Goal: Task Accomplishment & Management: Manage account settings

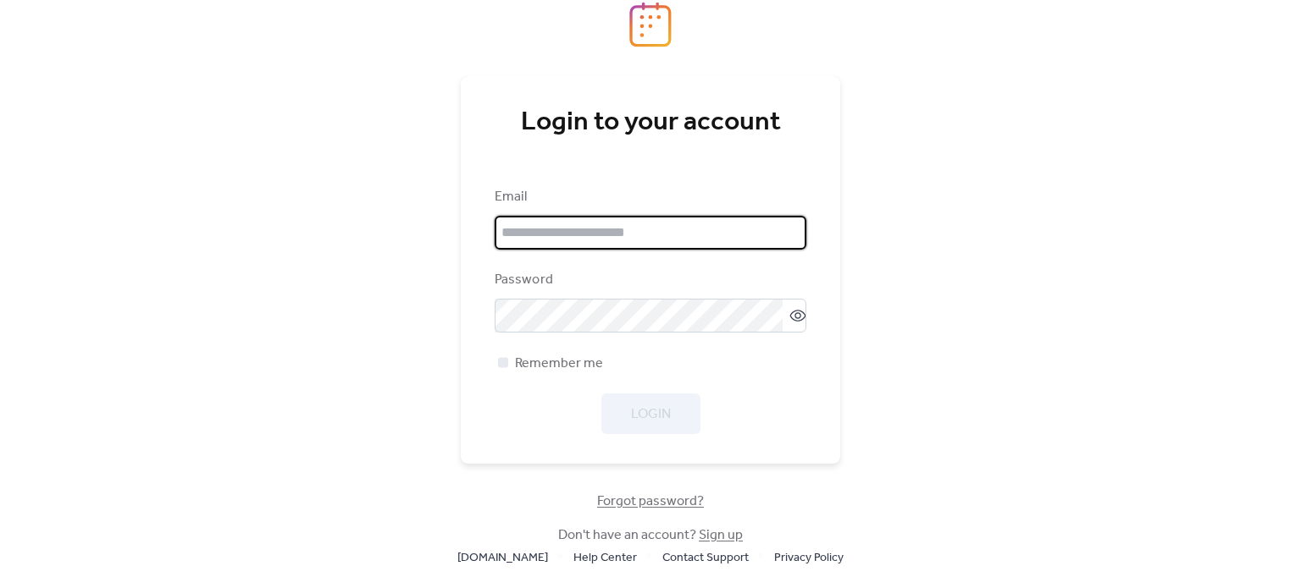
click at [653, 216] on input "email" at bounding box center [650, 233] width 312 height 34
type input "**********"
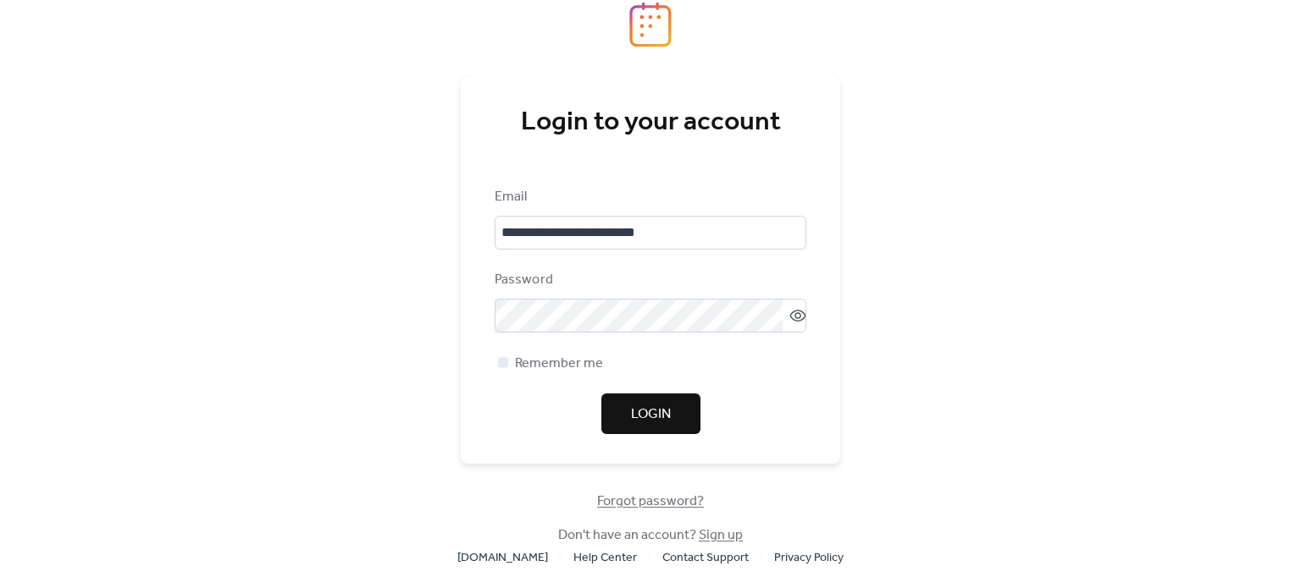
click at [627, 411] on button "Login" at bounding box center [650, 414] width 99 height 41
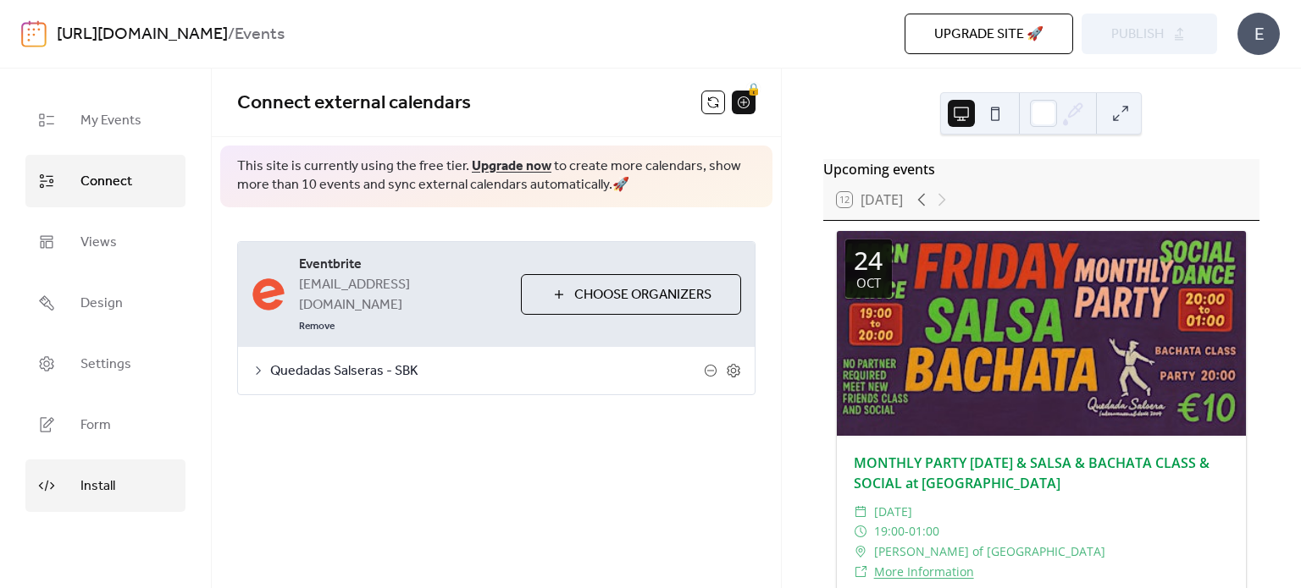
click at [97, 474] on span "Install" at bounding box center [97, 486] width 35 height 27
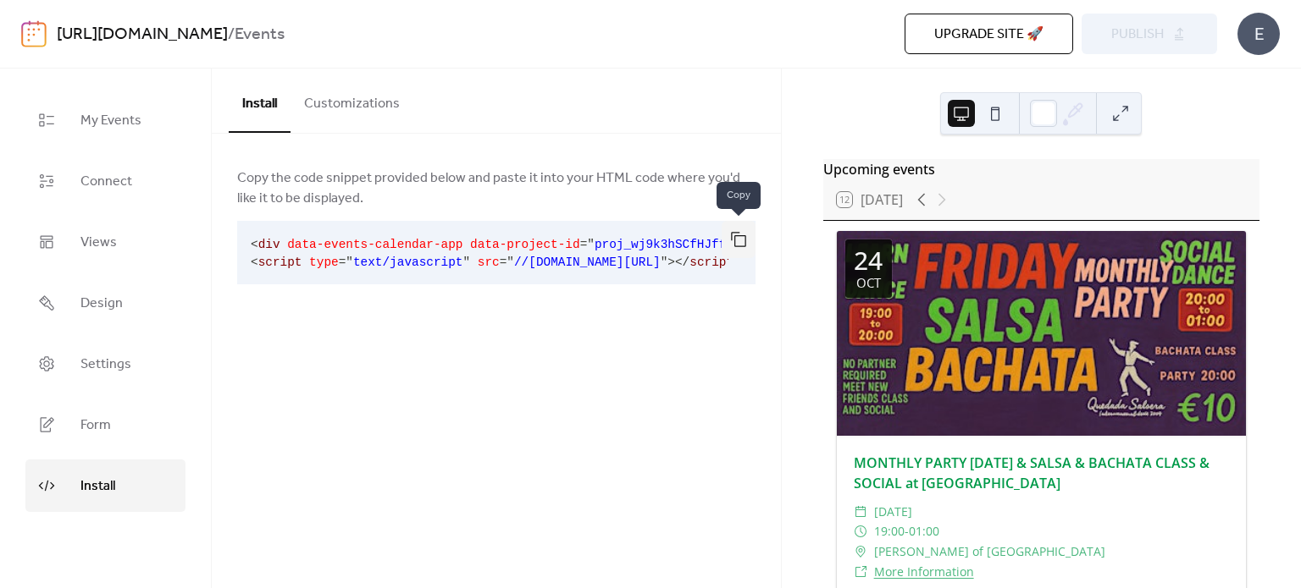
click at [740, 229] on button "button" at bounding box center [738, 239] width 34 height 37
click at [118, 300] on span "Design" at bounding box center [101, 303] width 42 height 27
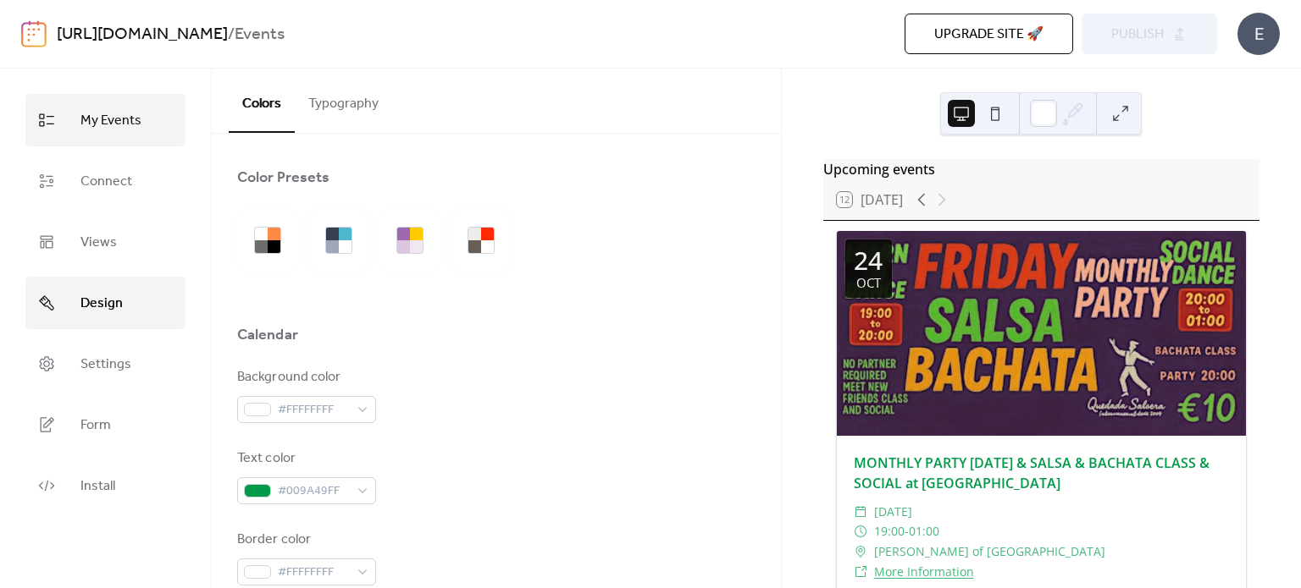
click at [105, 111] on span "My Events" at bounding box center [110, 121] width 61 height 27
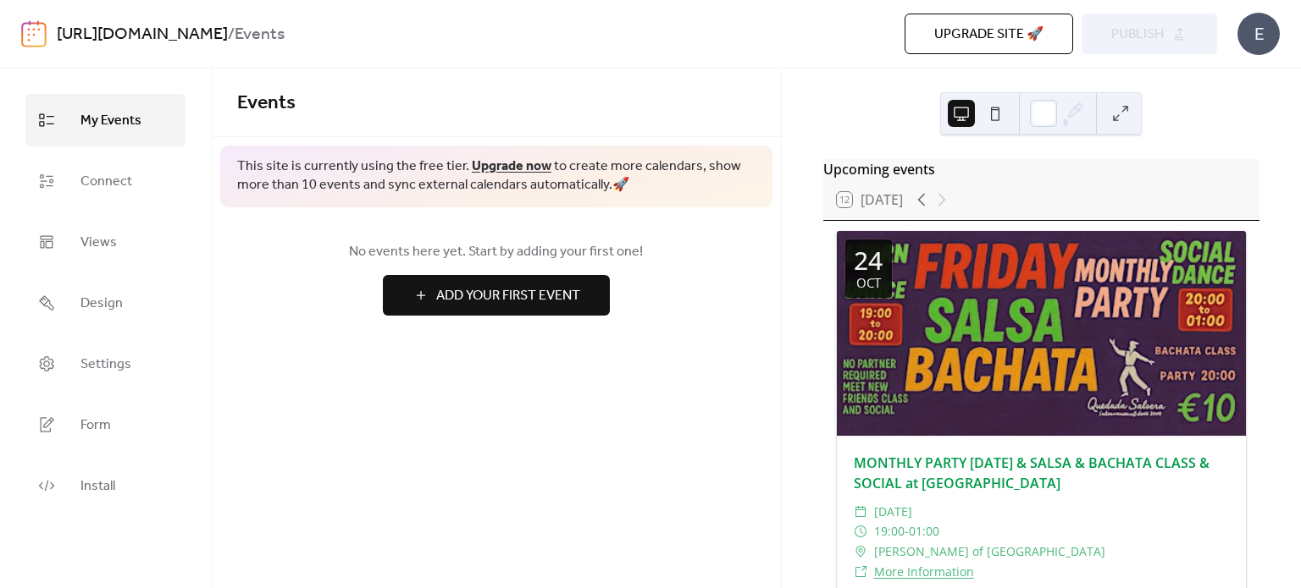
click at [1101, 30] on div "Upgrade site 🚀 Preview Publish" at bounding box center [907, 34] width 617 height 41
click at [119, 301] on span "Design" at bounding box center [101, 303] width 42 height 27
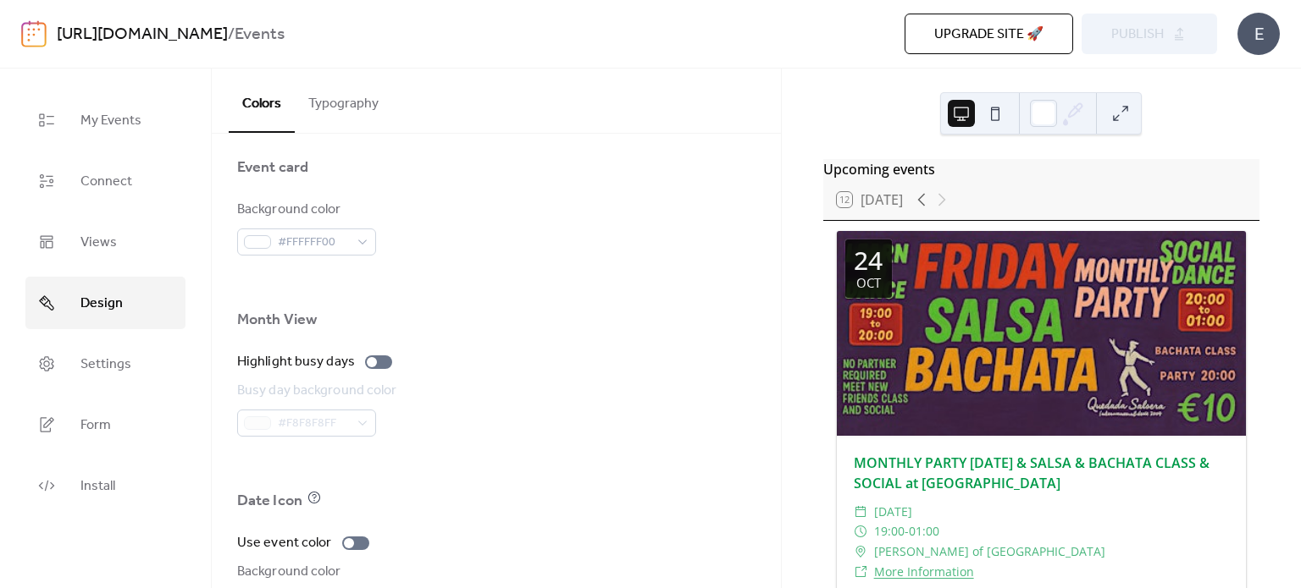
scroll to position [1028, 0]
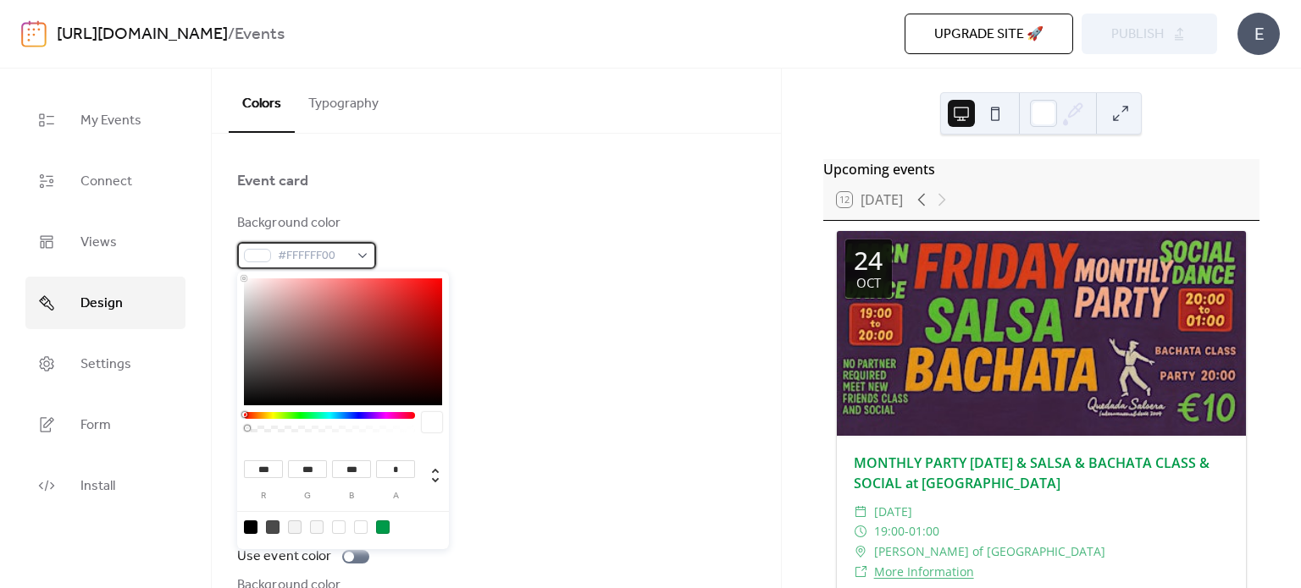
click at [334, 254] on span "#FFFFFF00" at bounding box center [313, 256] width 71 height 20
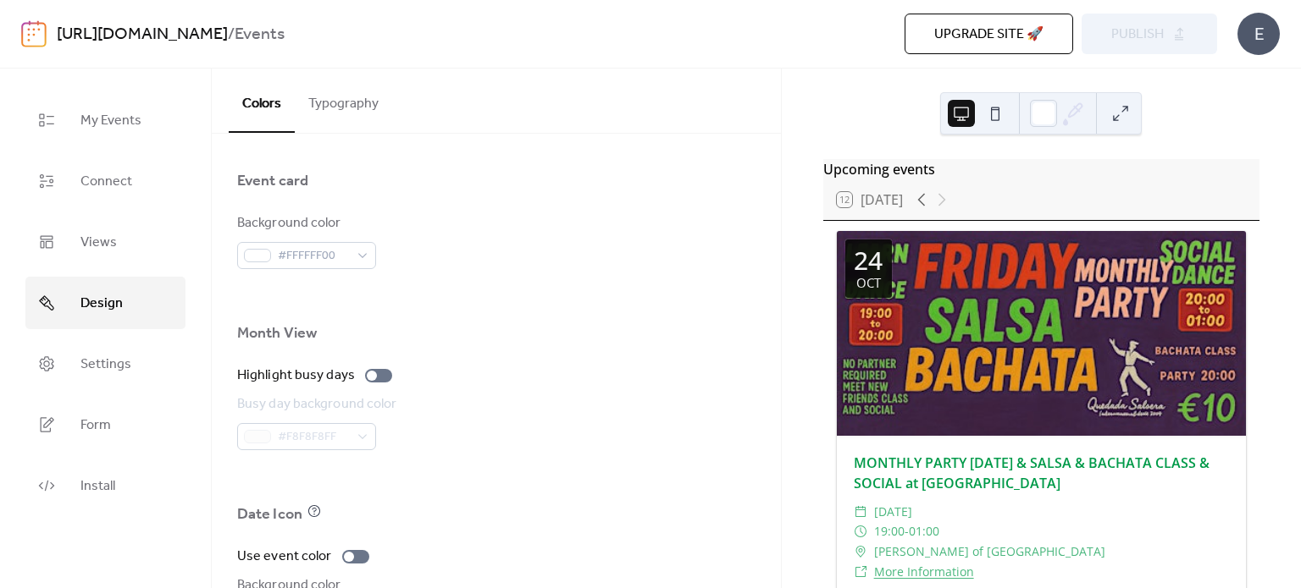
click at [474, 156] on div at bounding box center [496, 144] width 518 height 54
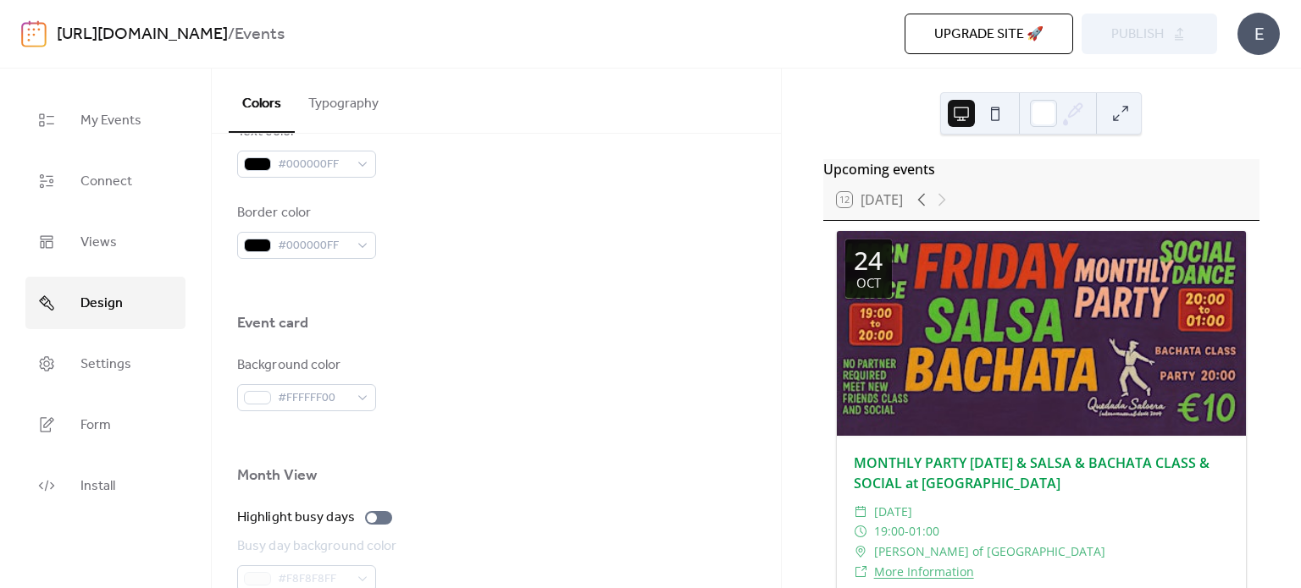
scroll to position [875, 0]
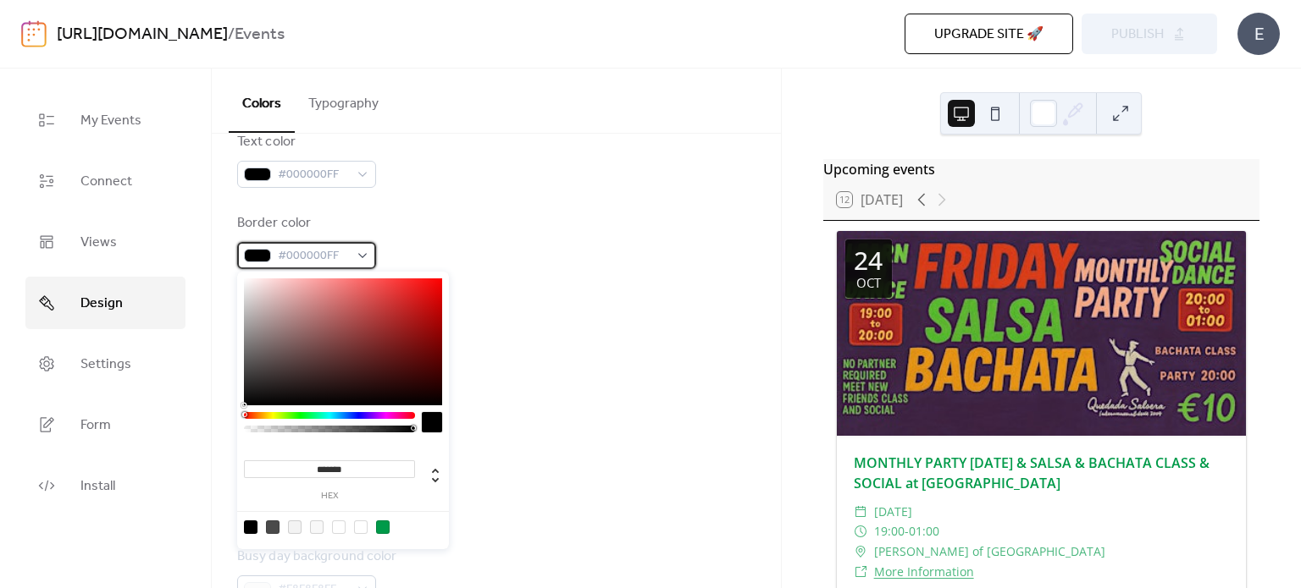
click at [355, 262] on div "#000000FF" at bounding box center [306, 255] width 139 height 27
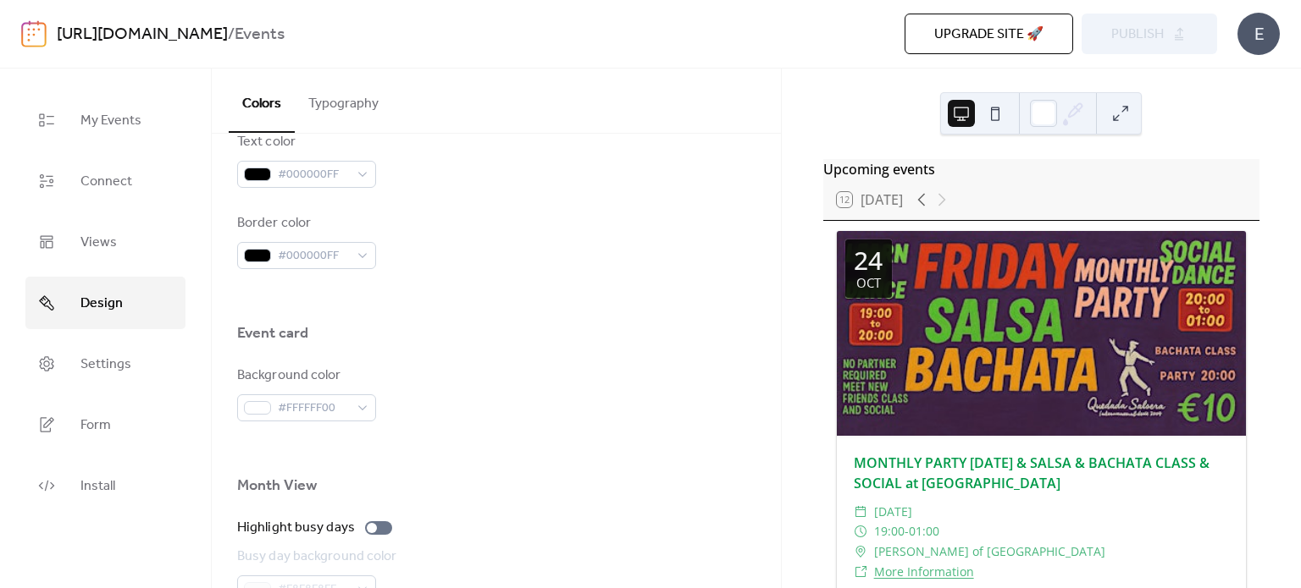
click at [517, 318] on div at bounding box center [496, 296] width 518 height 54
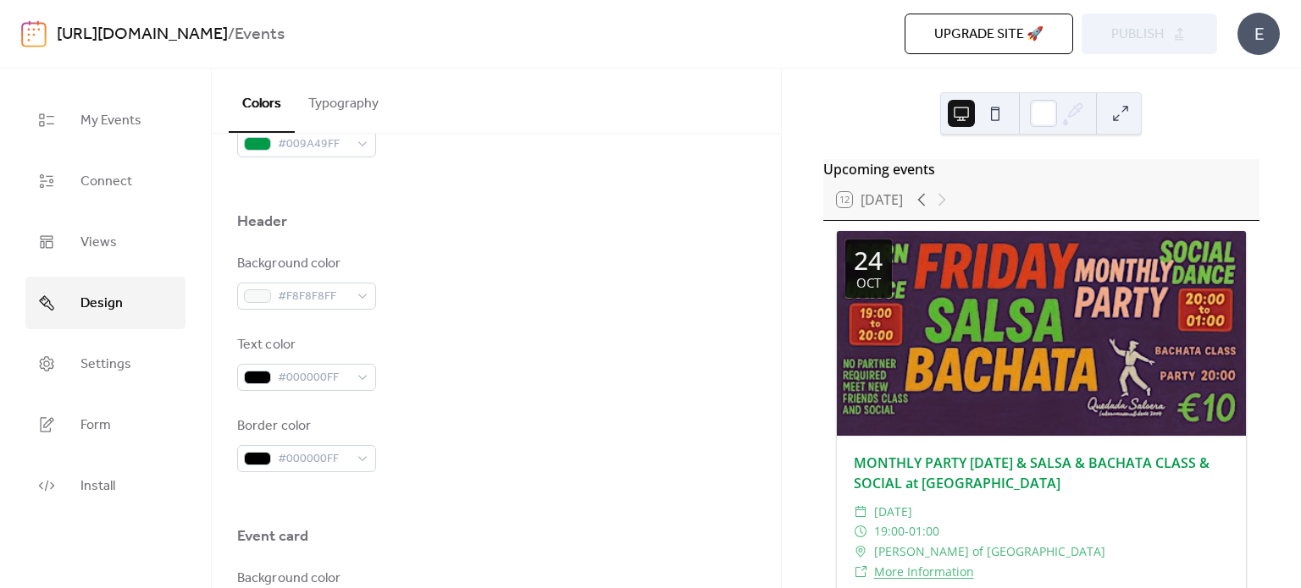
scroll to position [549, 0]
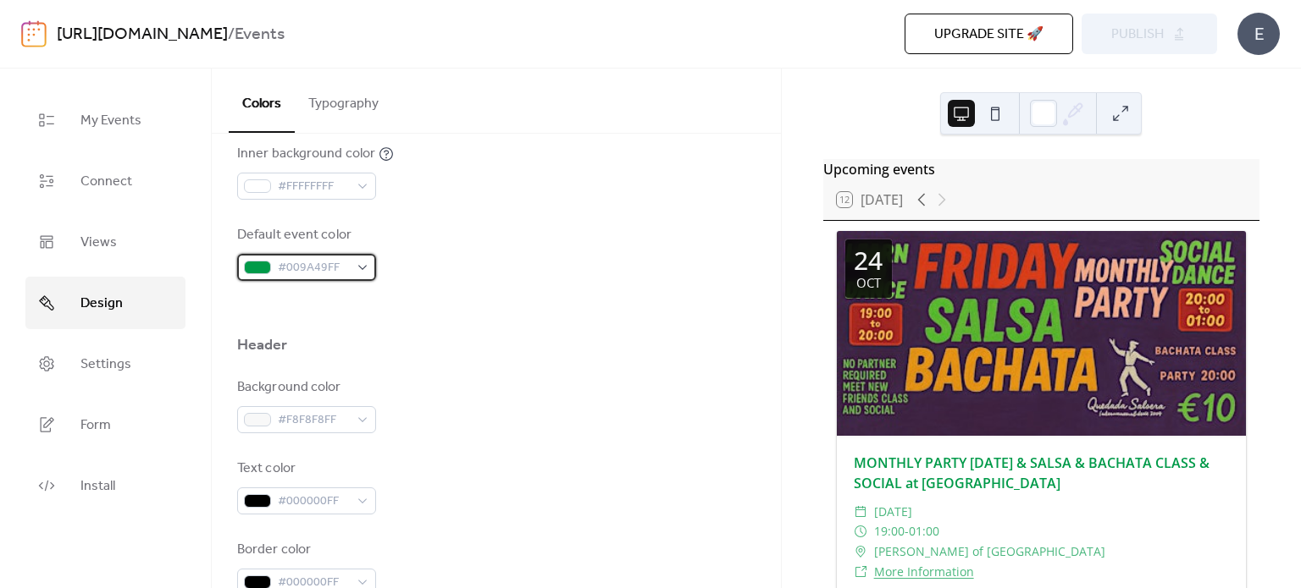
click at [307, 264] on span "#009A49FF" at bounding box center [313, 268] width 71 height 20
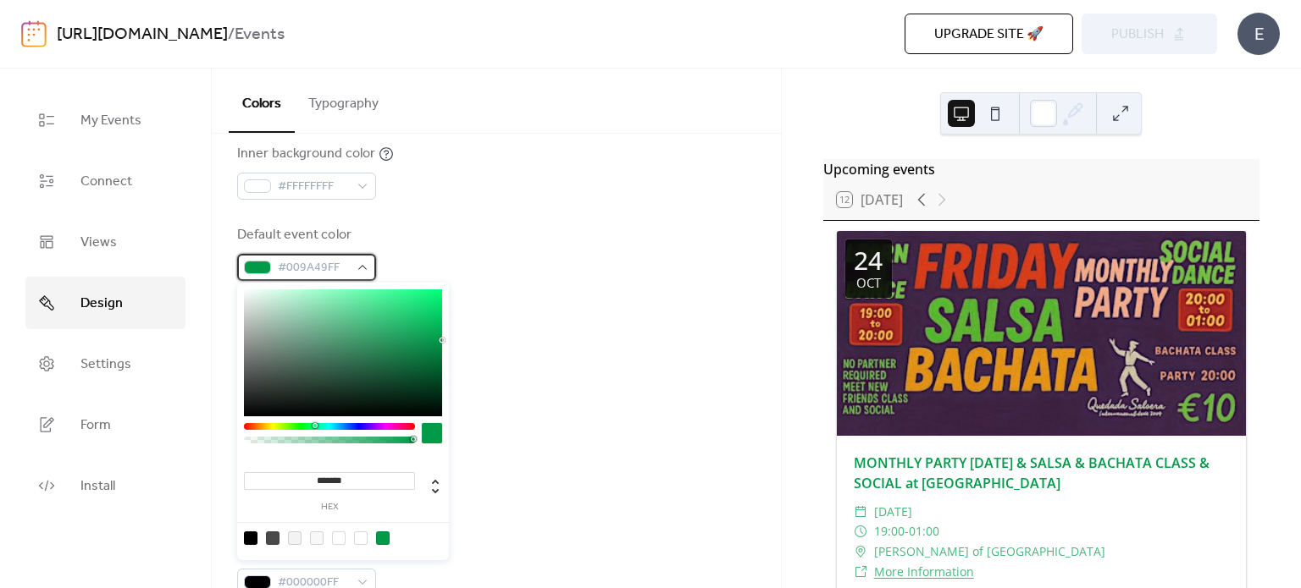
click at [333, 263] on span "#009A49FF" at bounding box center [313, 268] width 71 height 20
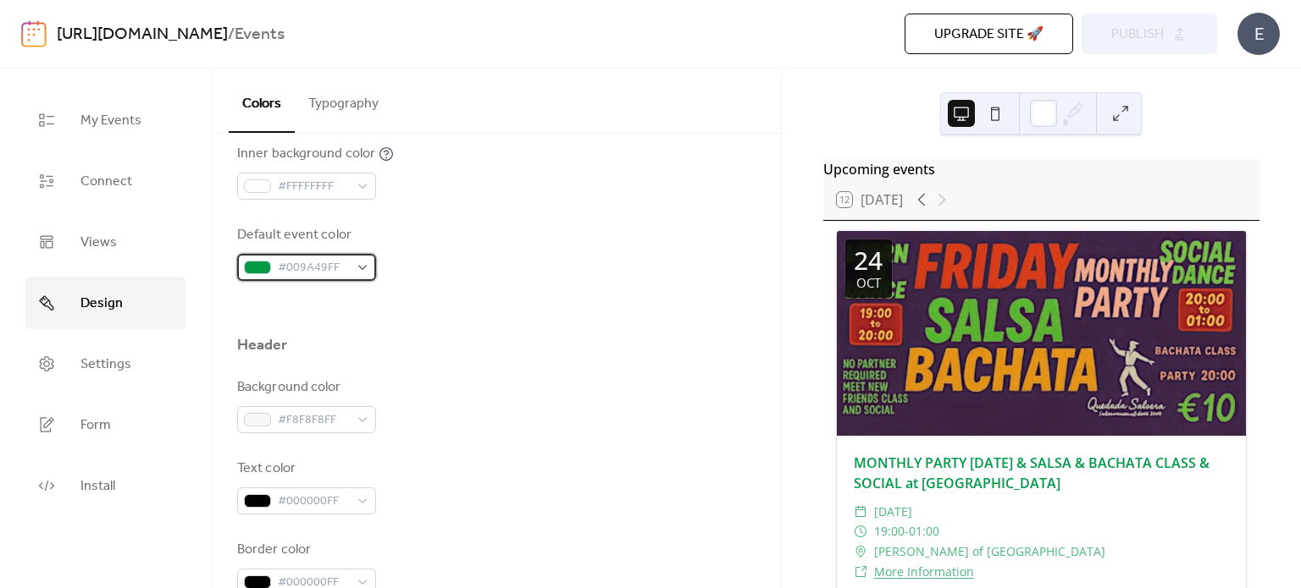
click at [319, 263] on span "#009A49FF" at bounding box center [313, 268] width 71 height 20
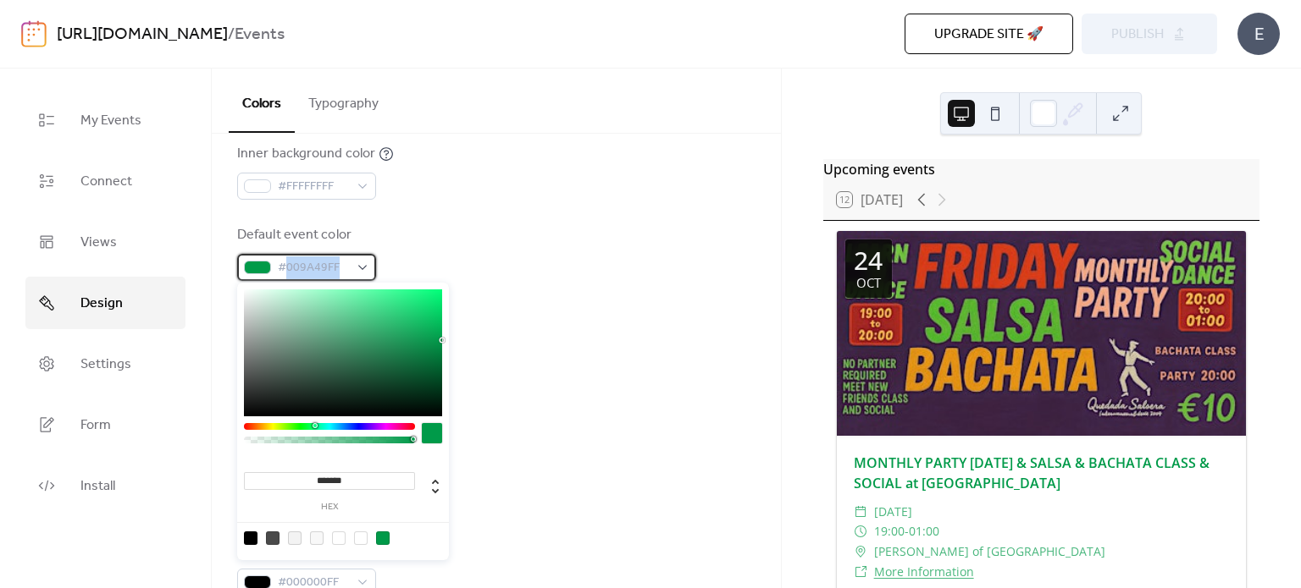
click at [319, 263] on span "#009A49FF" at bounding box center [313, 268] width 71 height 20
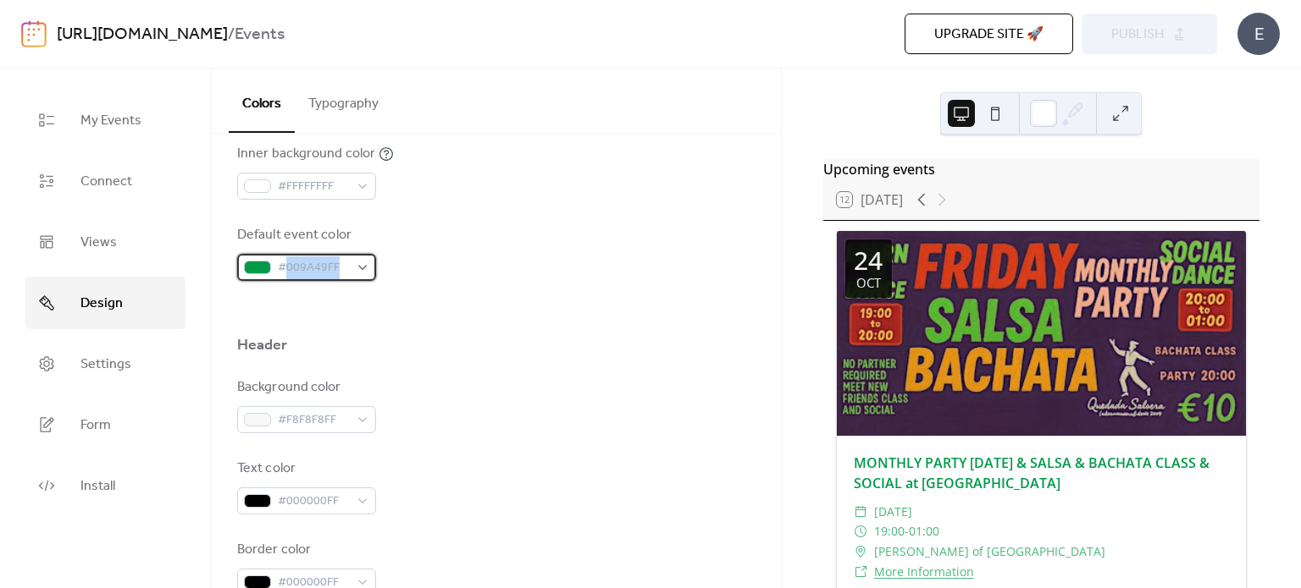
copy span "009A49FF"
click at [500, 271] on div "Default event color #009A49FF" at bounding box center [496, 253] width 518 height 56
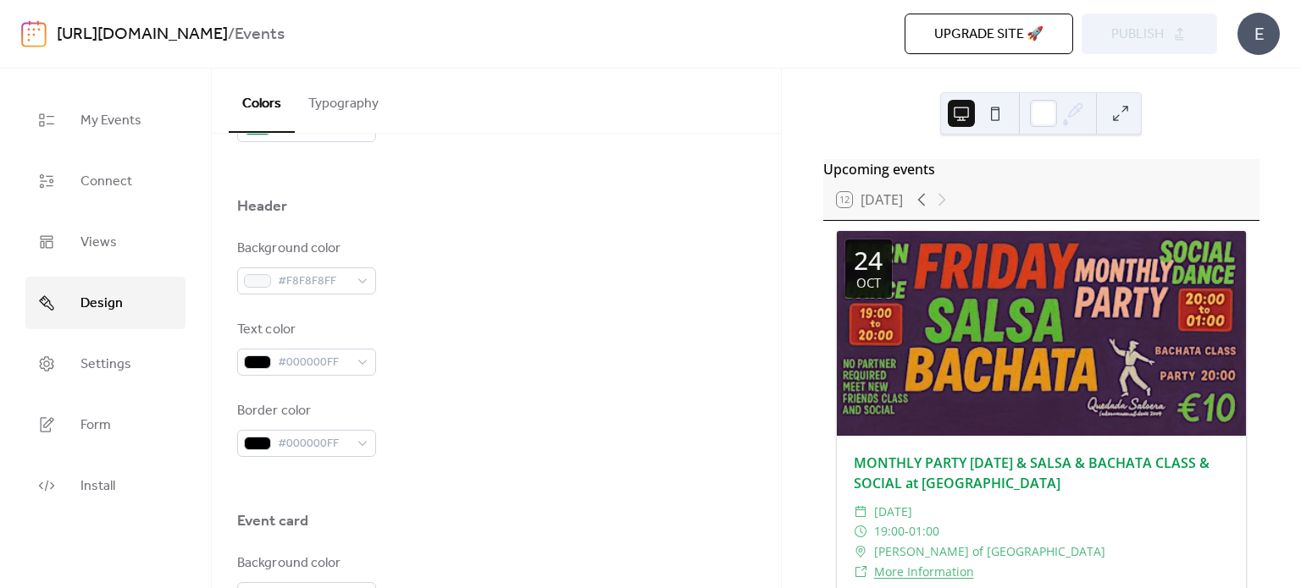
scroll to position [688, 0]
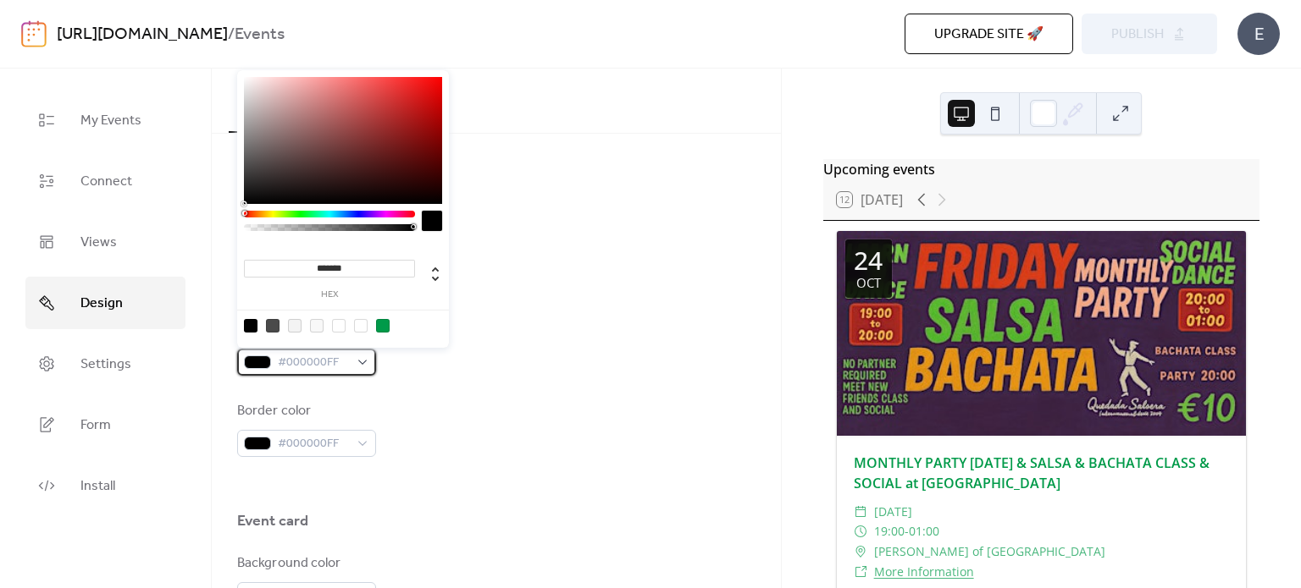
click at [320, 358] on span "#000000FF" at bounding box center [313, 363] width 71 height 20
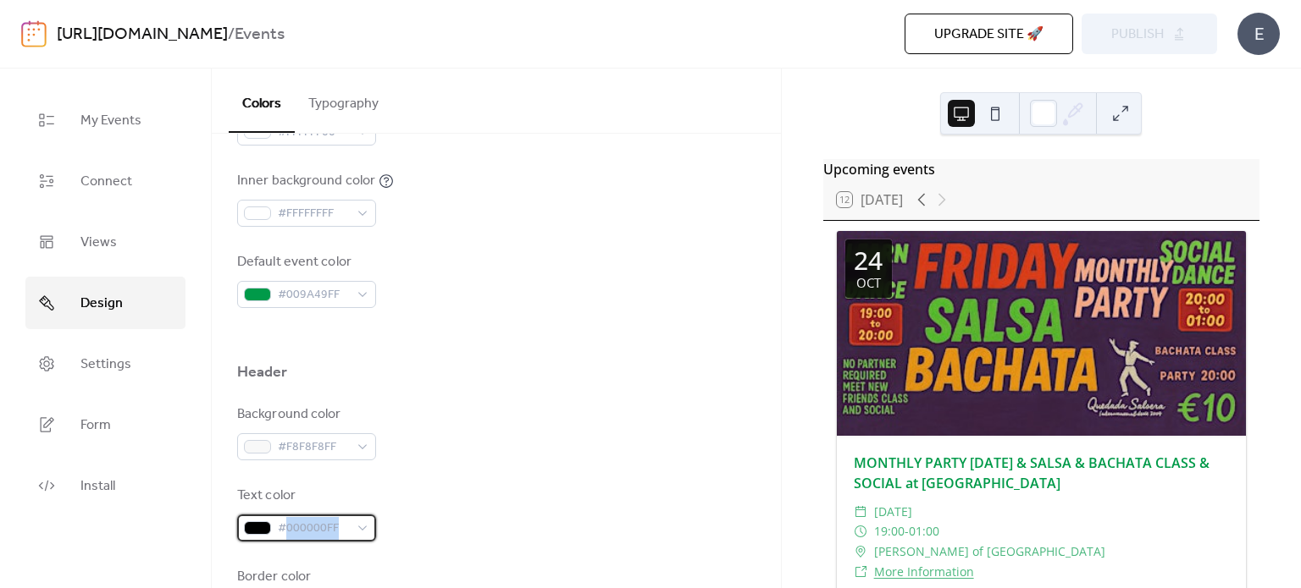
scroll to position [518, 0]
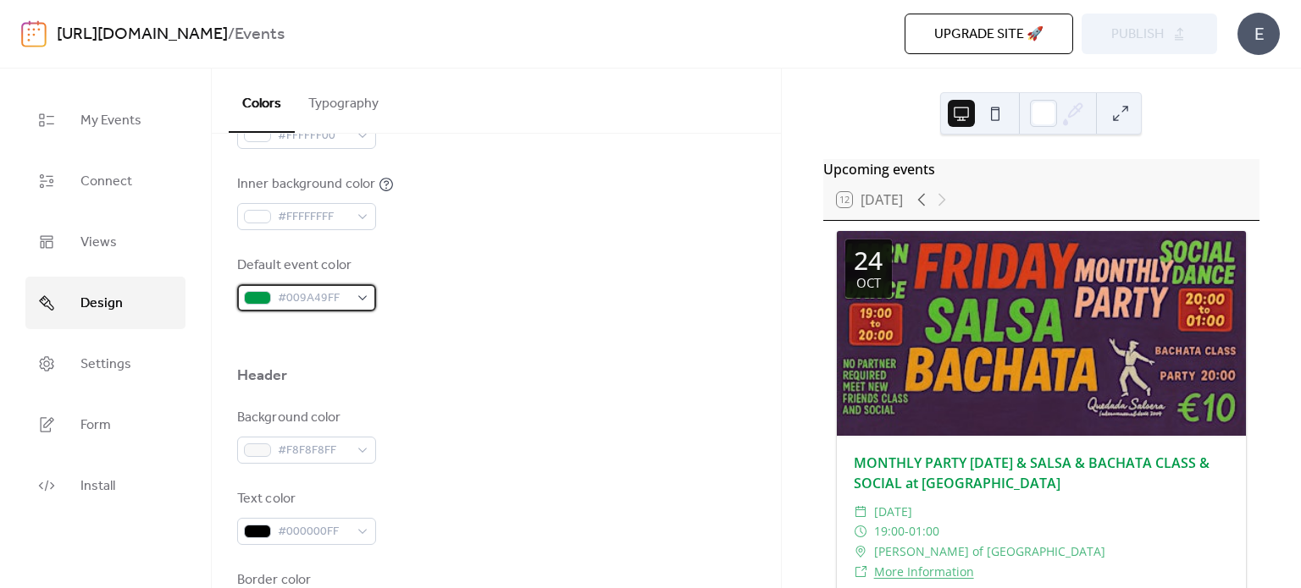
click at [305, 289] on span "#009A49FF" at bounding box center [313, 299] width 71 height 20
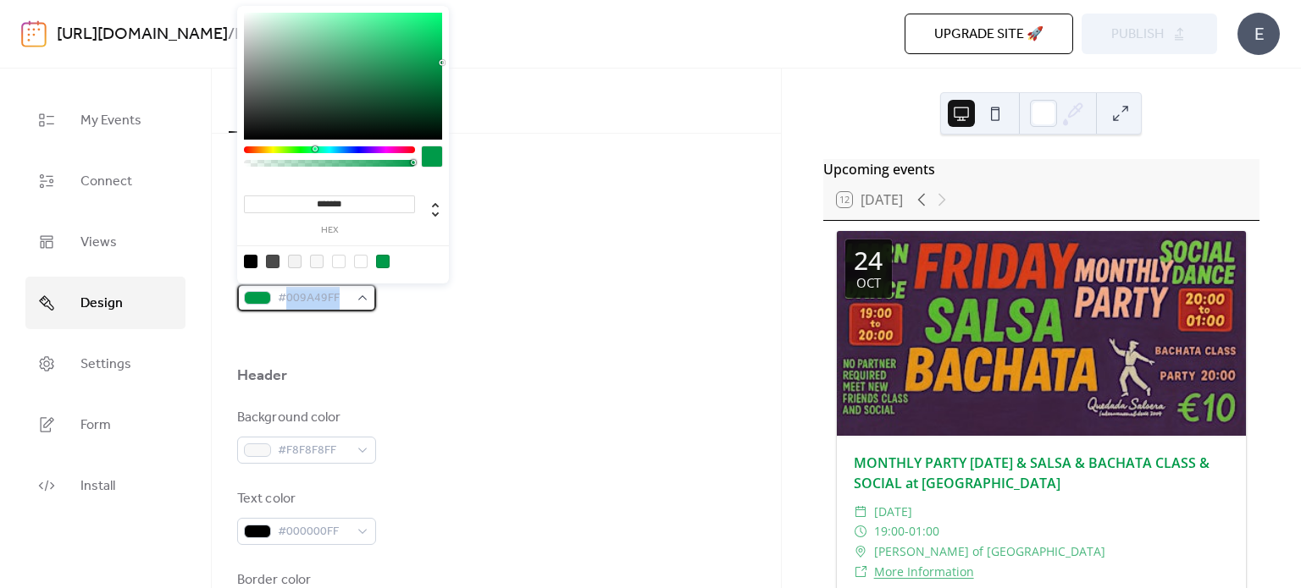
click at [305, 289] on span "#009A49FF" at bounding box center [313, 299] width 71 height 20
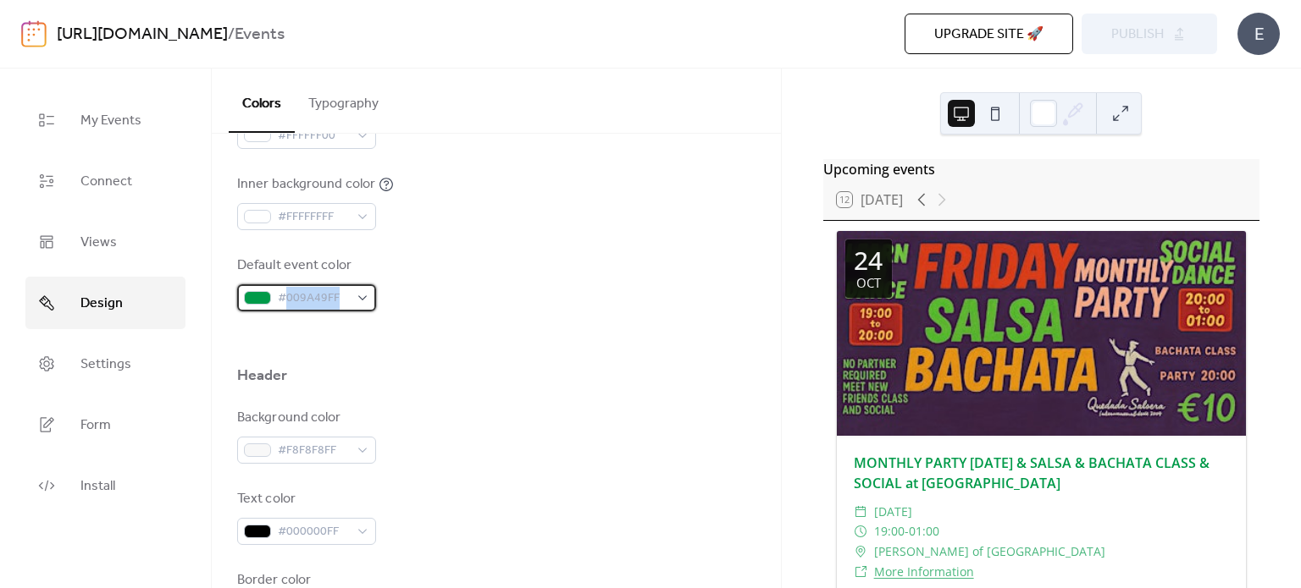
copy span "009A49FF"
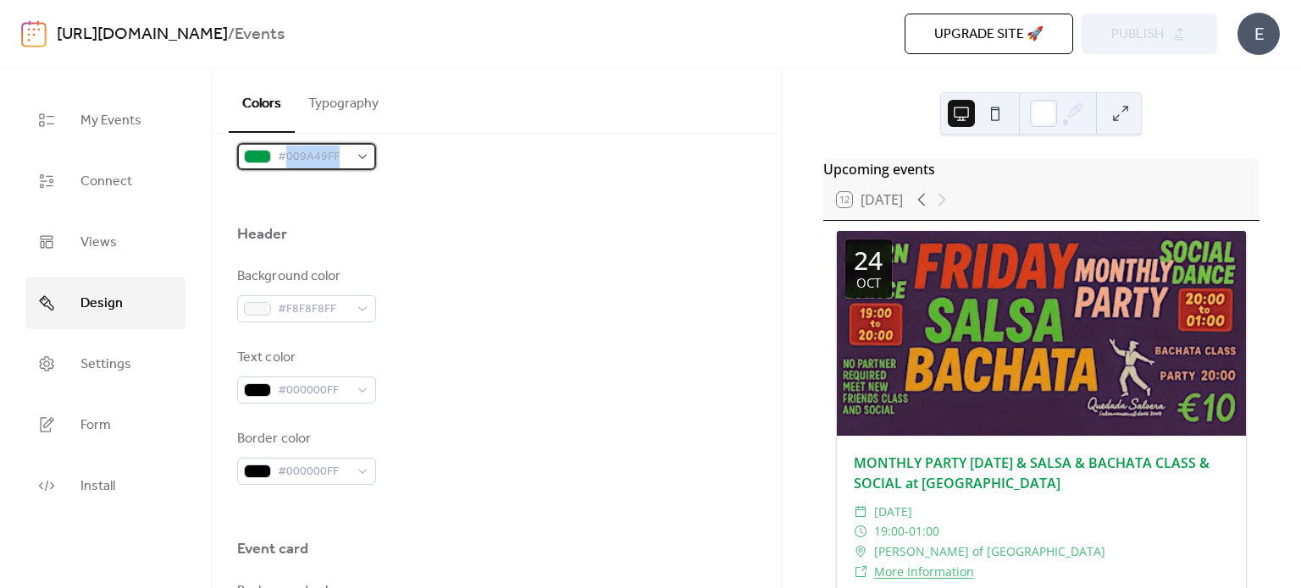
scroll to position [660, 0]
click at [313, 391] on span "#000000FF" at bounding box center [313, 390] width 71 height 20
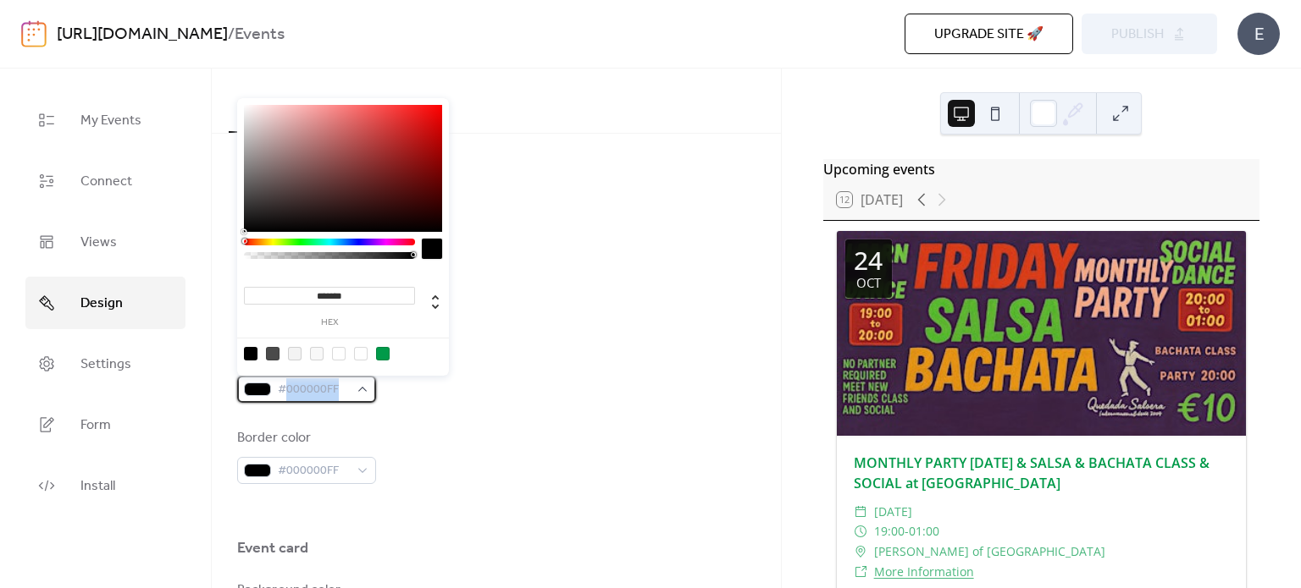
click at [313, 391] on span "#000000FF" at bounding box center [313, 390] width 71 height 20
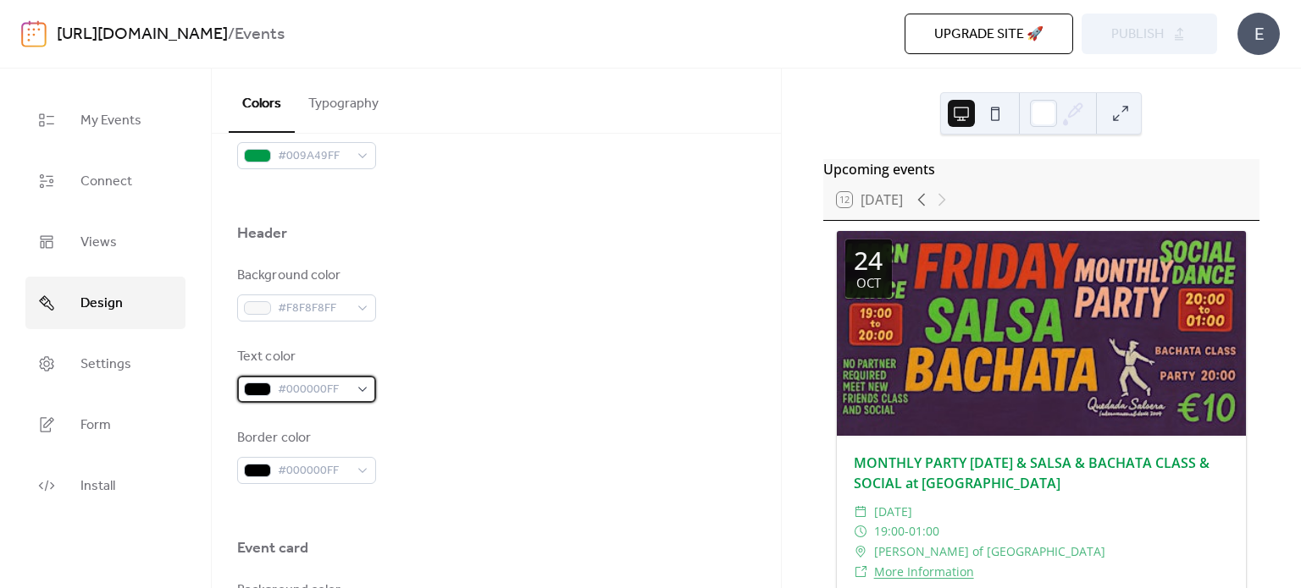
click at [356, 385] on div "#000000FF" at bounding box center [306, 389] width 139 height 27
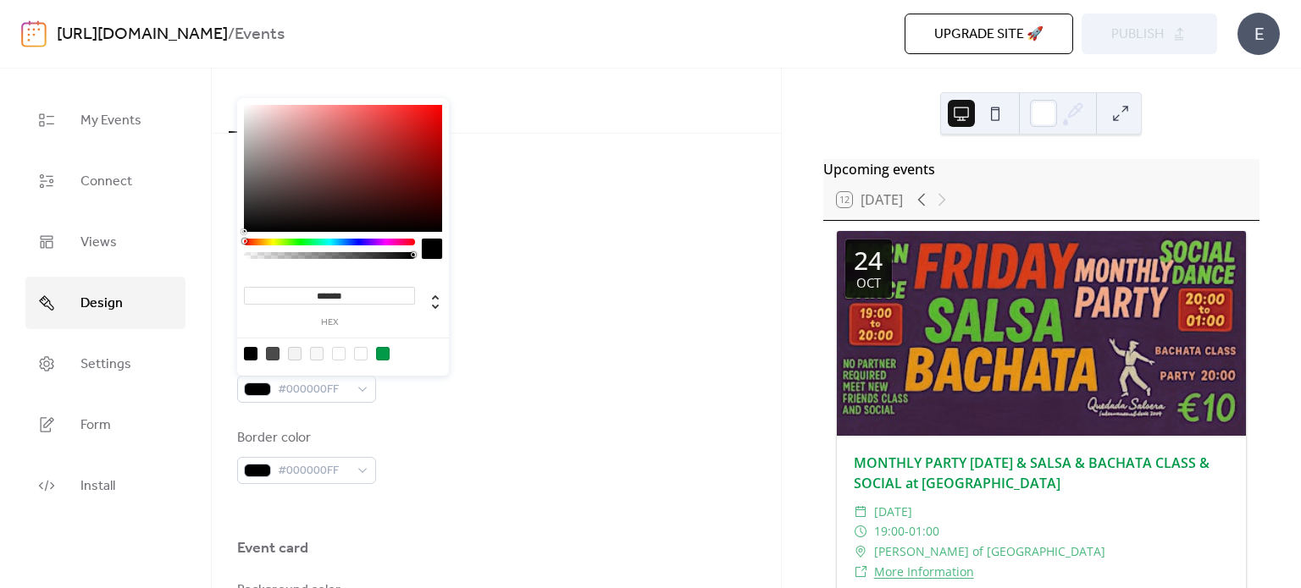
click at [330, 289] on input "*******" at bounding box center [329, 296] width 171 height 18
paste input "**"
type input "*********"
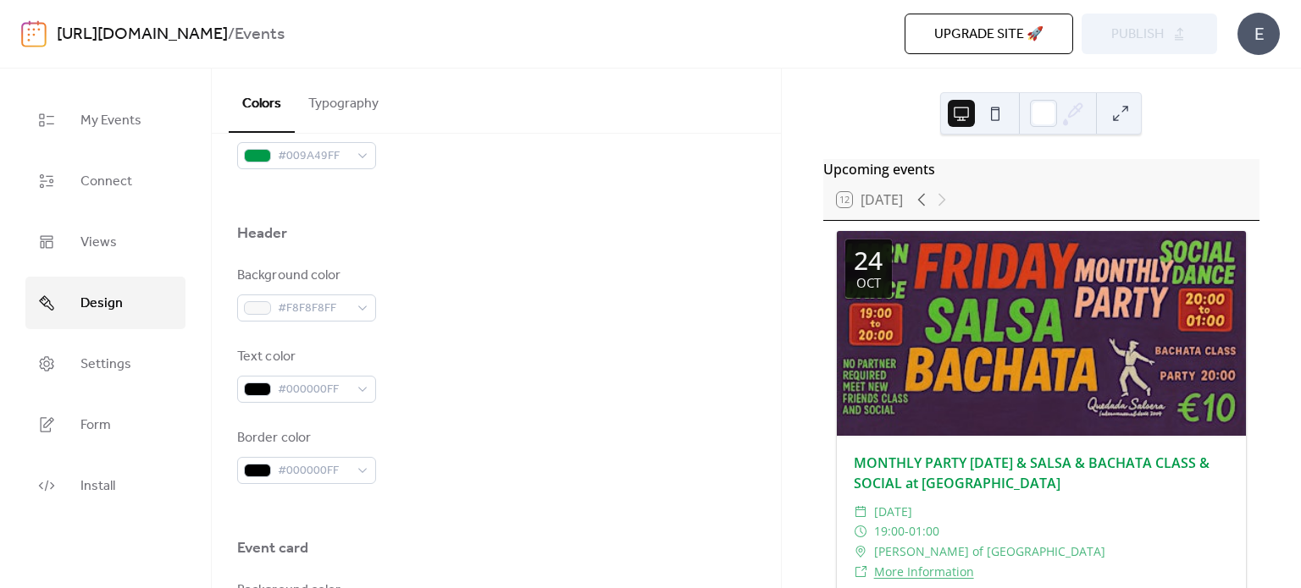
click at [568, 358] on div "Text color #000000FF" at bounding box center [496, 375] width 518 height 56
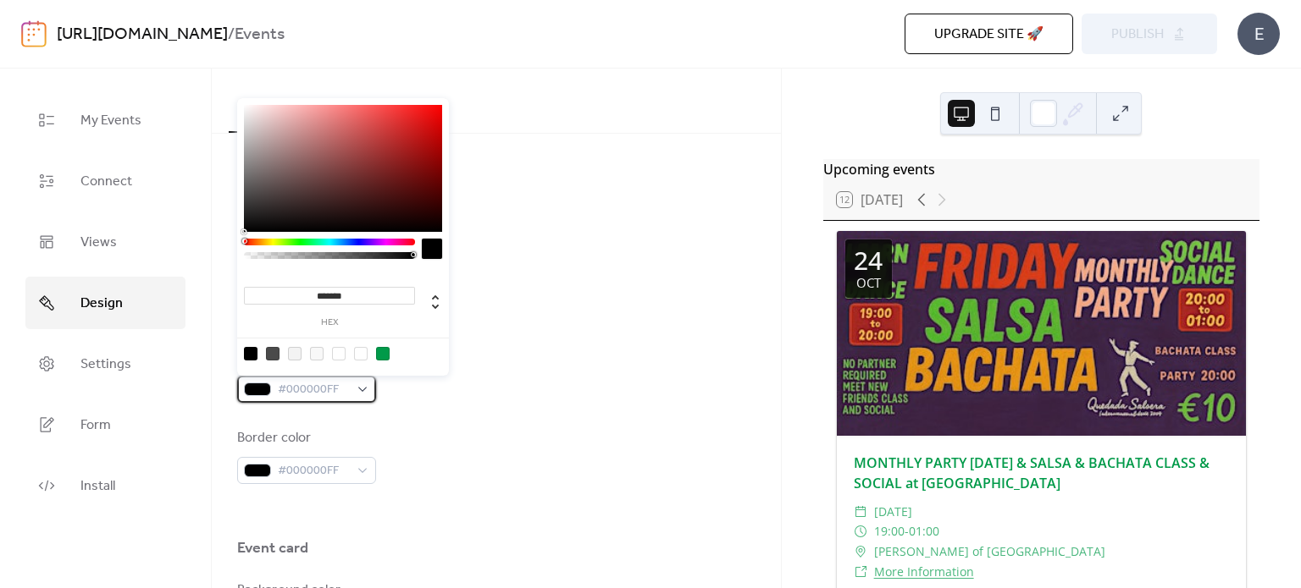
click at [367, 393] on div "#000000FF" at bounding box center [306, 389] width 139 height 27
click at [336, 303] on input "*******" at bounding box center [329, 296] width 171 height 18
click at [383, 354] on div at bounding box center [383, 354] width 14 height 14
type input "*******"
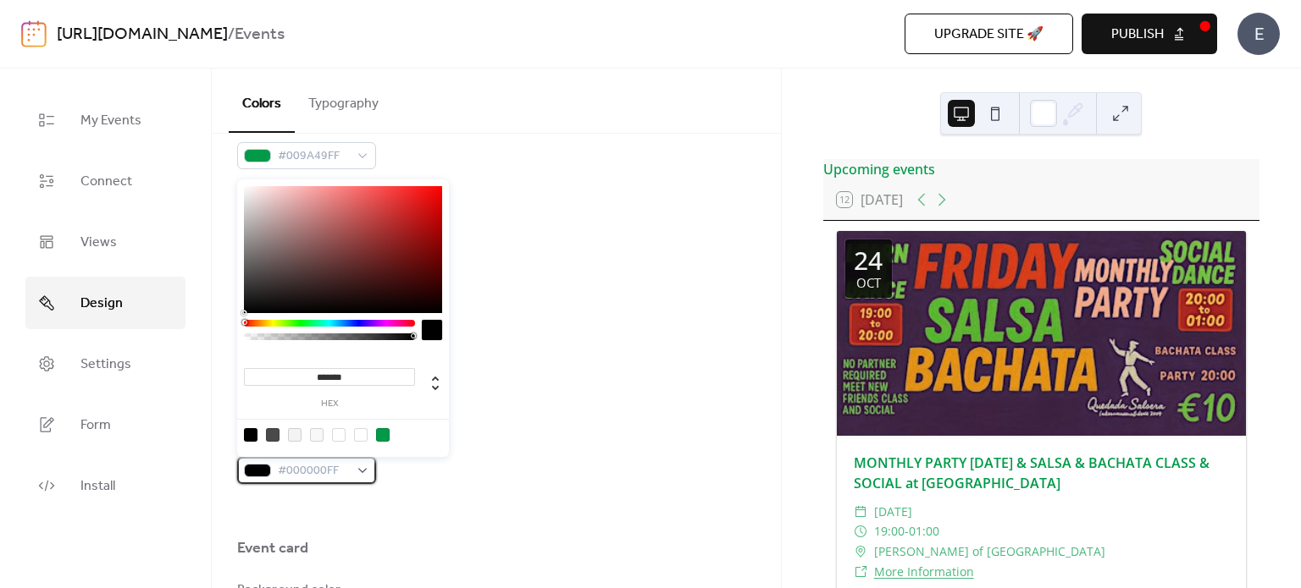
click at [300, 470] on span "#000000FF" at bounding box center [313, 471] width 71 height 20
click at [384, 437] on div at bounding box center [383, 435] width 14 height 14
type input "*******"
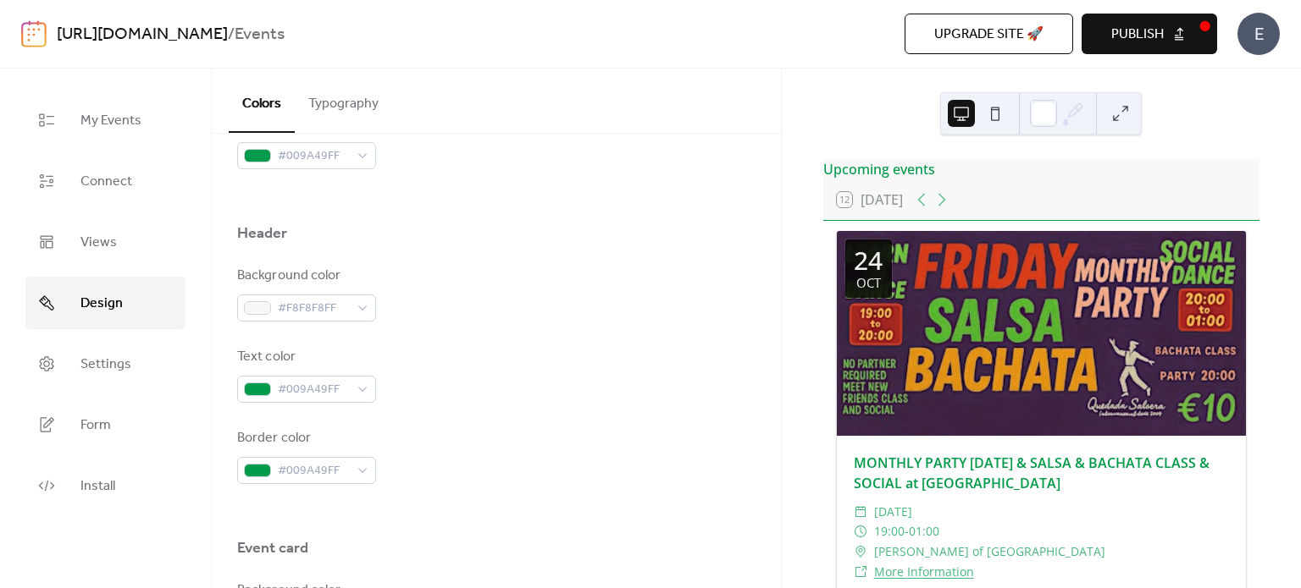
click at [503, 420] on div "Background color #F8F8F8FF Text color #009A49FF Border color #009A49FF" at bounding box center [496, 375] width 518 height 218
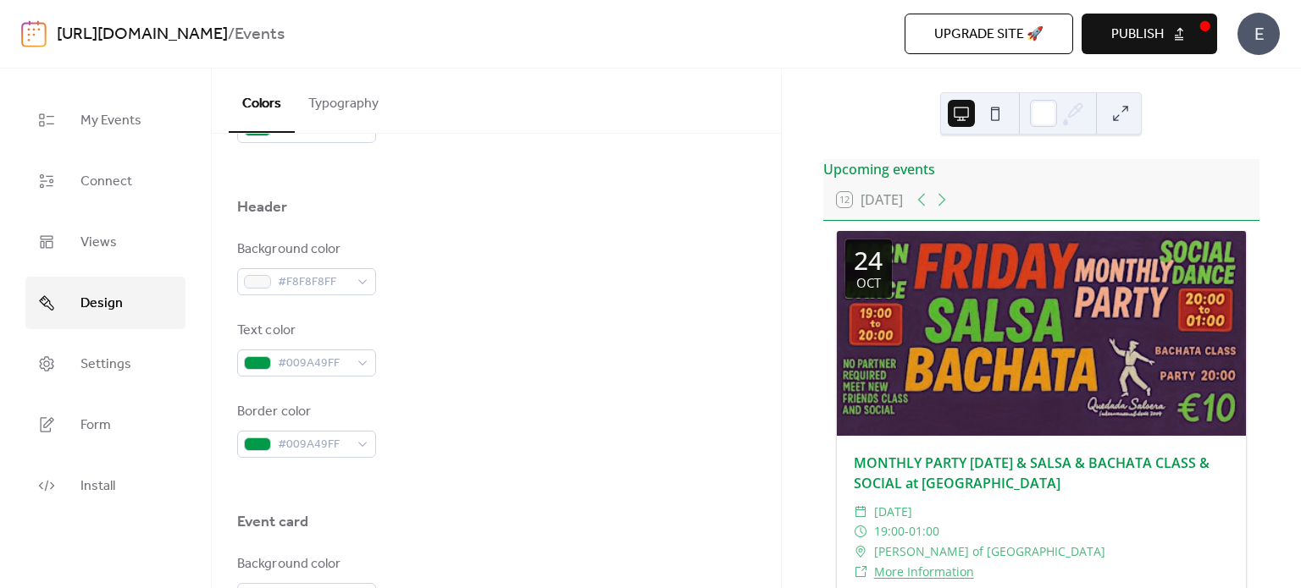
click at [1144, 33] on span "Publish" at bounding box center [1137, 35] width 52 height 20
click at [609, 341] on div "Text color #009A49FF" at bounding box center [496, 349] width 518 height 56
click at [919, 208] on icon at bounding box center [921, 200] width 20 height 20
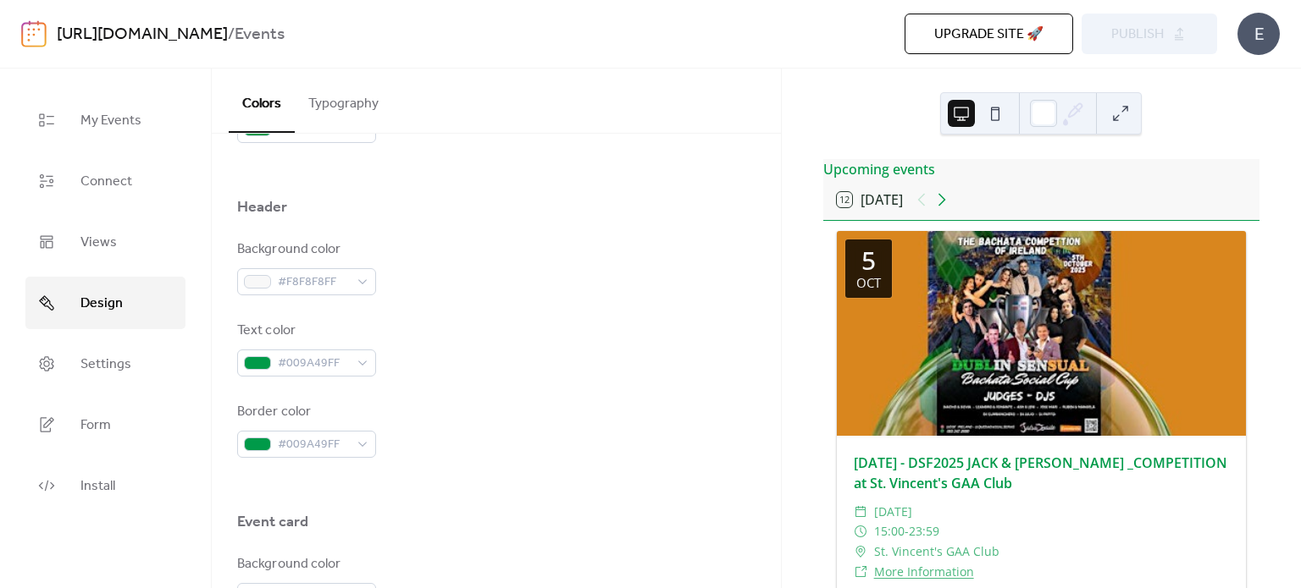
click at [947, 210] on icon at bounding box center [941, 200] width 20 height 20
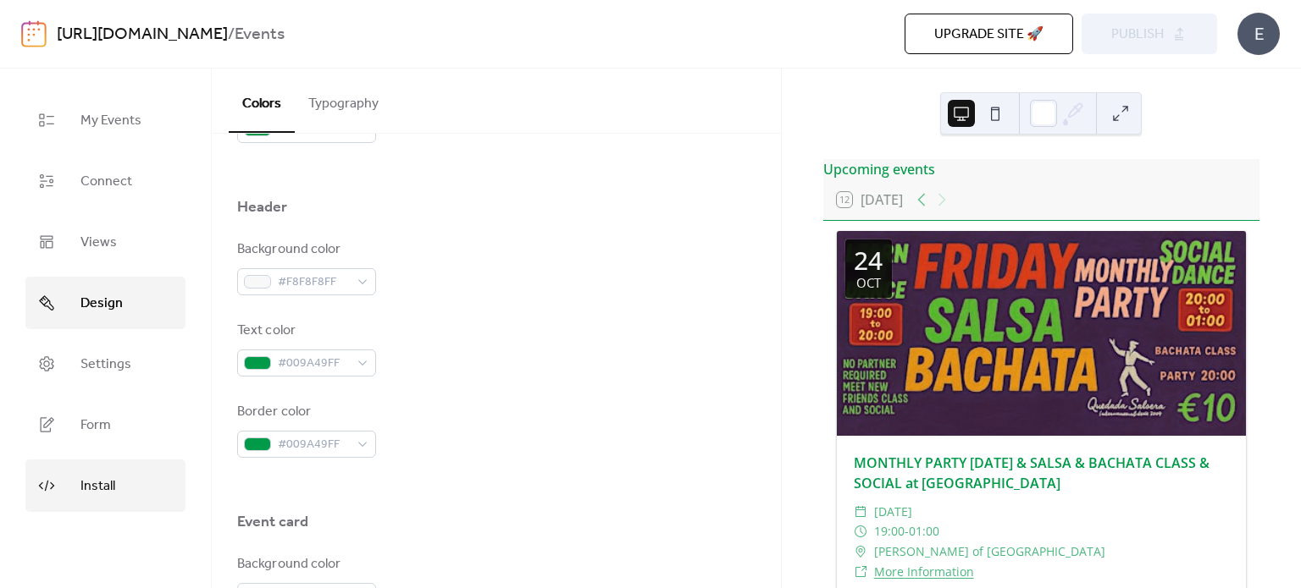
click at [128, 480] on link "Install" at bounding box center [105, 486] width 160 height 52
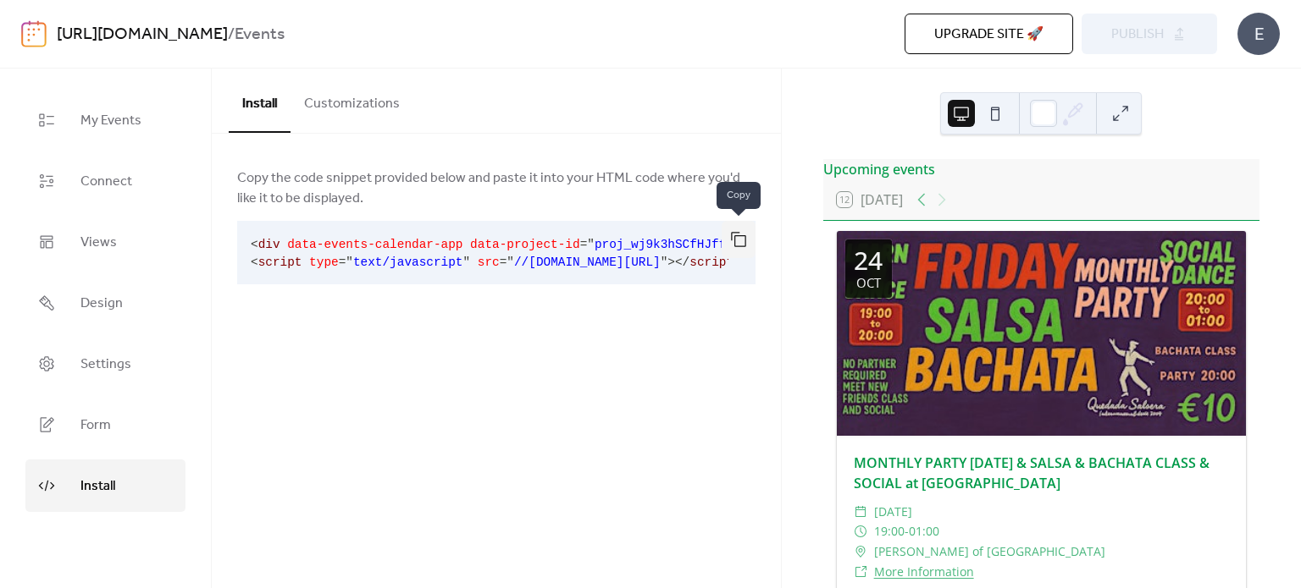
click at [737, 234] on button "button" at bounding box center [738, 239] width 34 height 37
click at [732, 250] on button "button" at bounding box center [738, 239] width 34 height 37
click at [362, 101] on button "Customizations" at bounding box center [351, 100] width 123 height 63
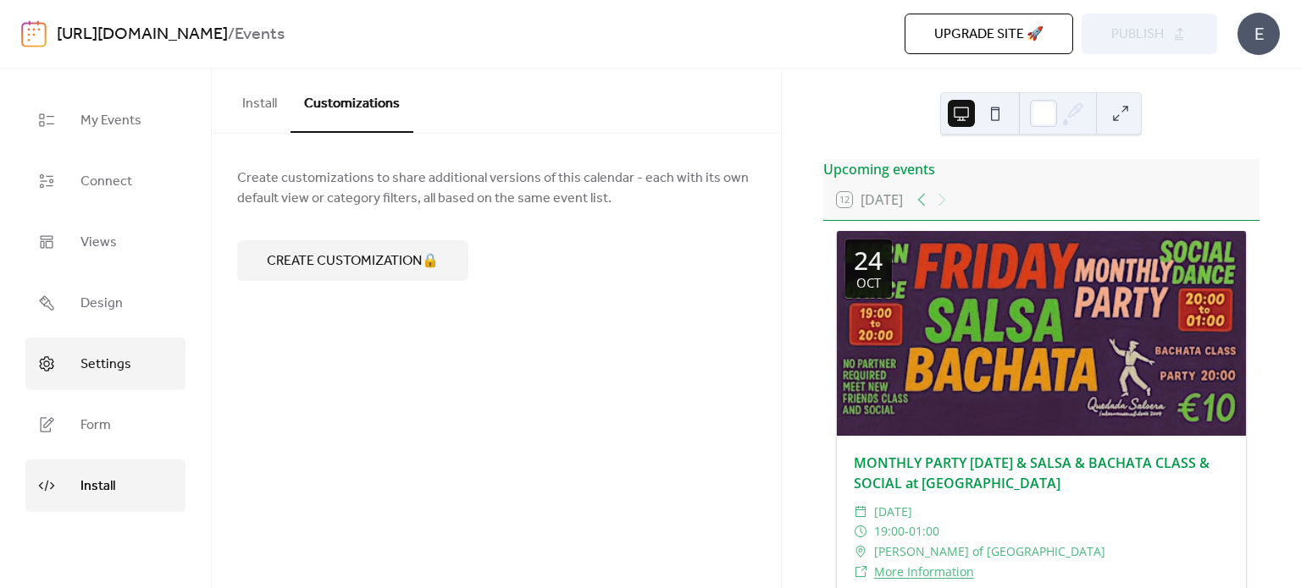
click at [132, 355] on link "Settings" at bounding box center [105, 364] width 160 height 52
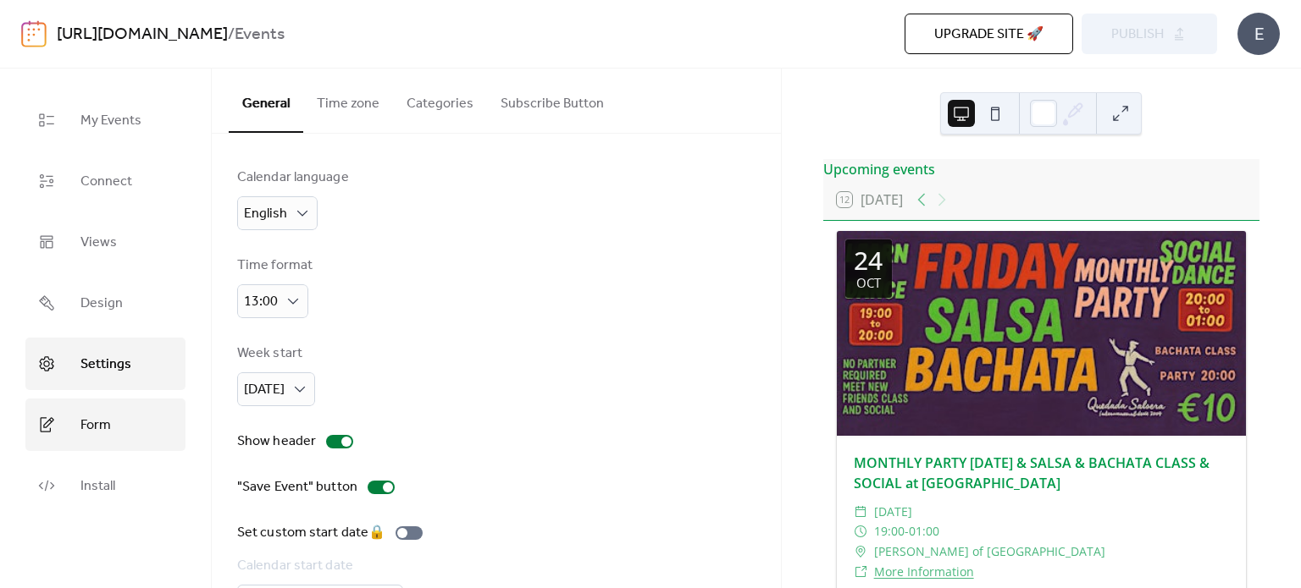
click at [120, 418] on link "Form" at bounding box center [105, 425] width 160 height 52
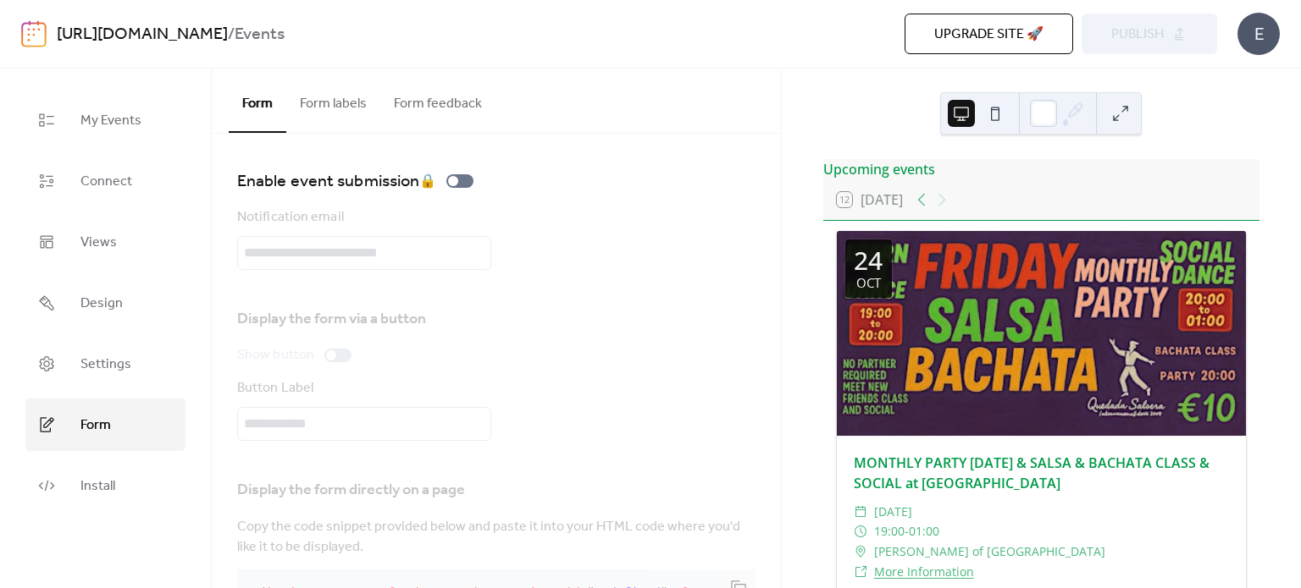
scroll to position [80, 0]
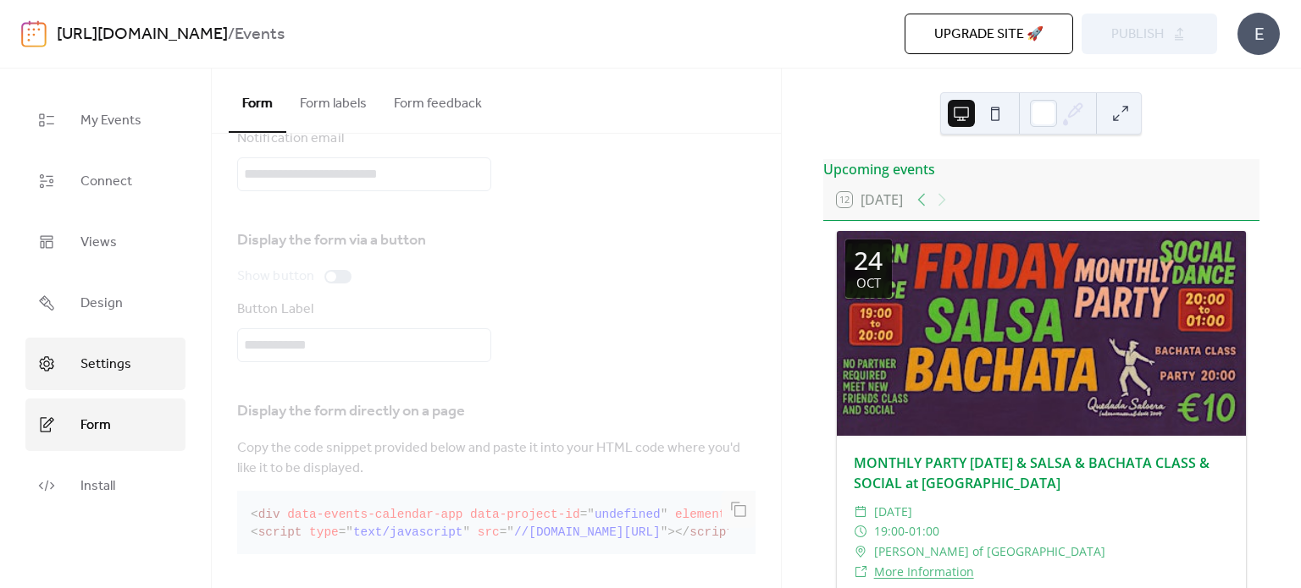
click at [141, 356] on link "Settings" at bounding box center [105, 364] width 160 height 52
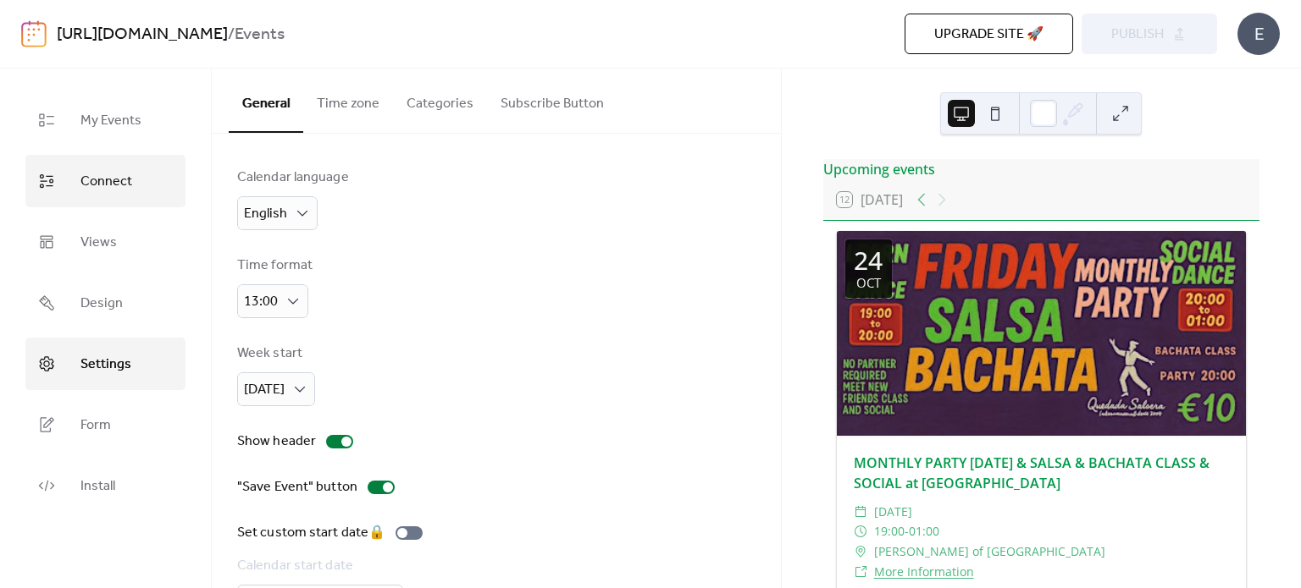
click at [98, 185] on span "Connect" at bounding box center [106, 181] width 52 height 27
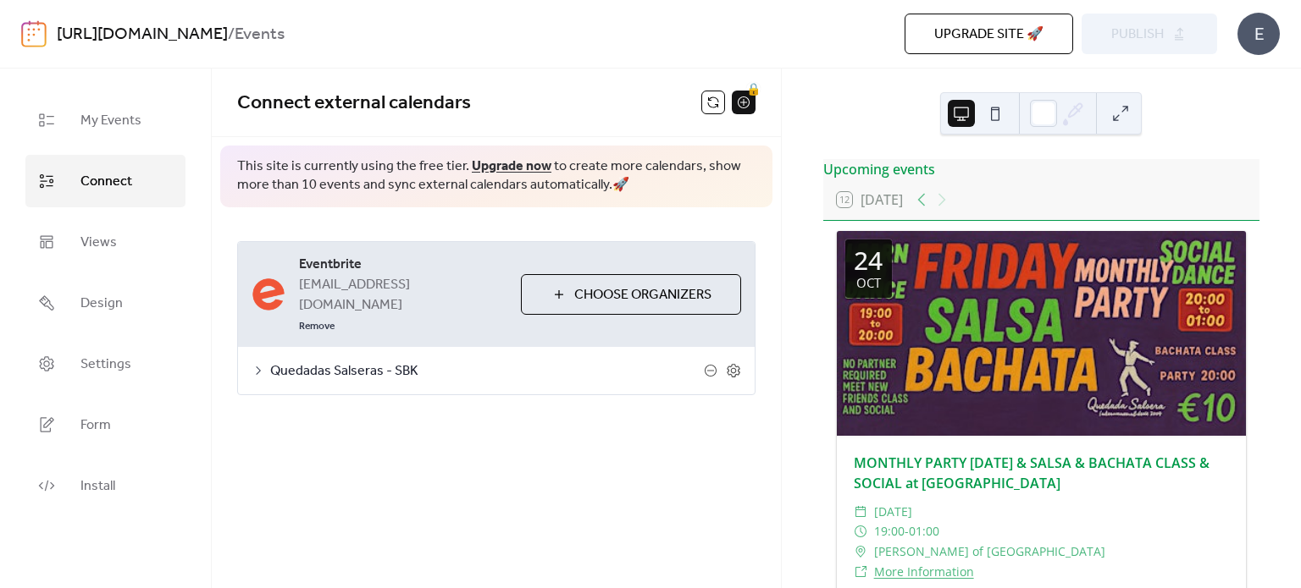
click at [333, 362] on span "Quedadas Salseras - SBK" at bounding box center [487, 372] width 434 height 20
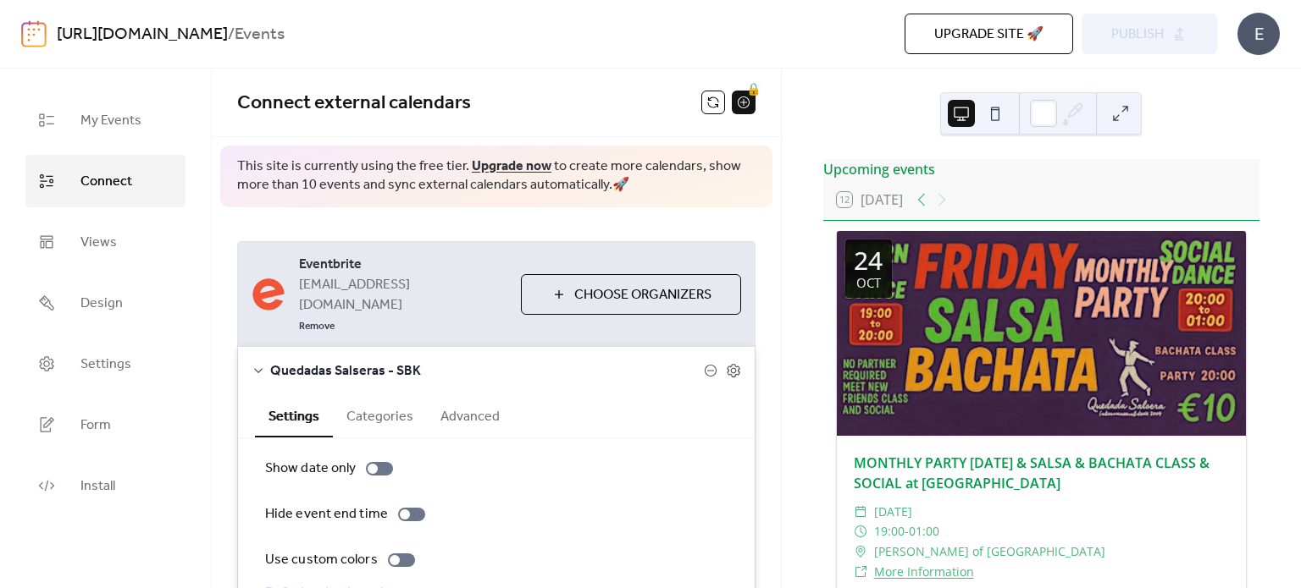
scroll to position [124, 0]
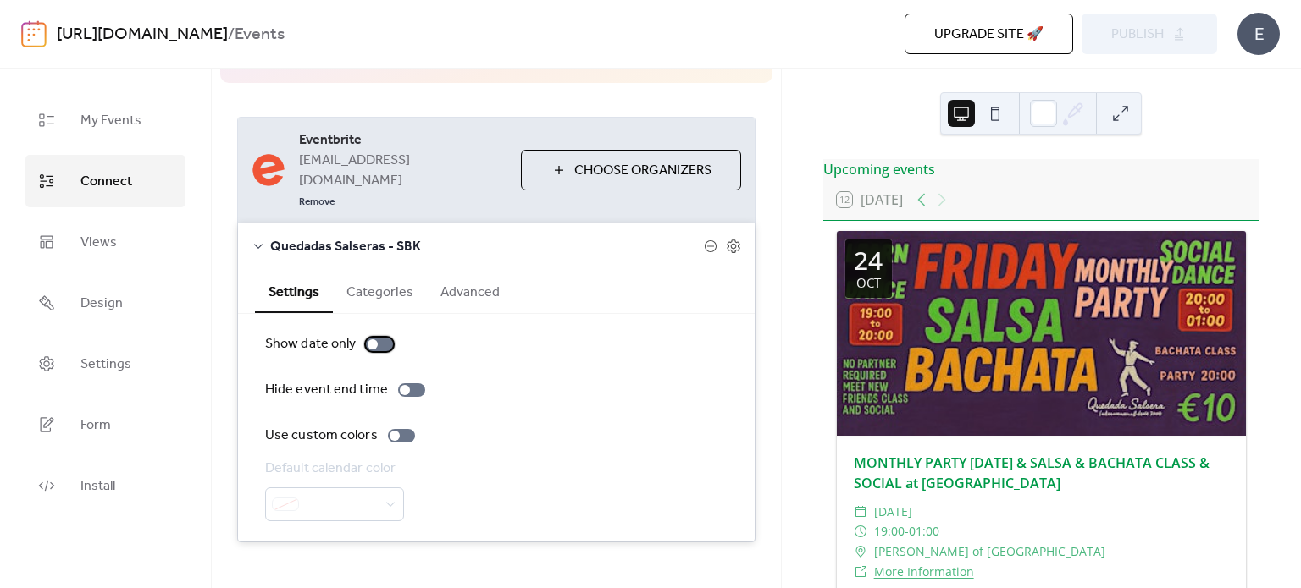
click at [376, 338] on div at bounding box center [379, 345] width 27 height 14
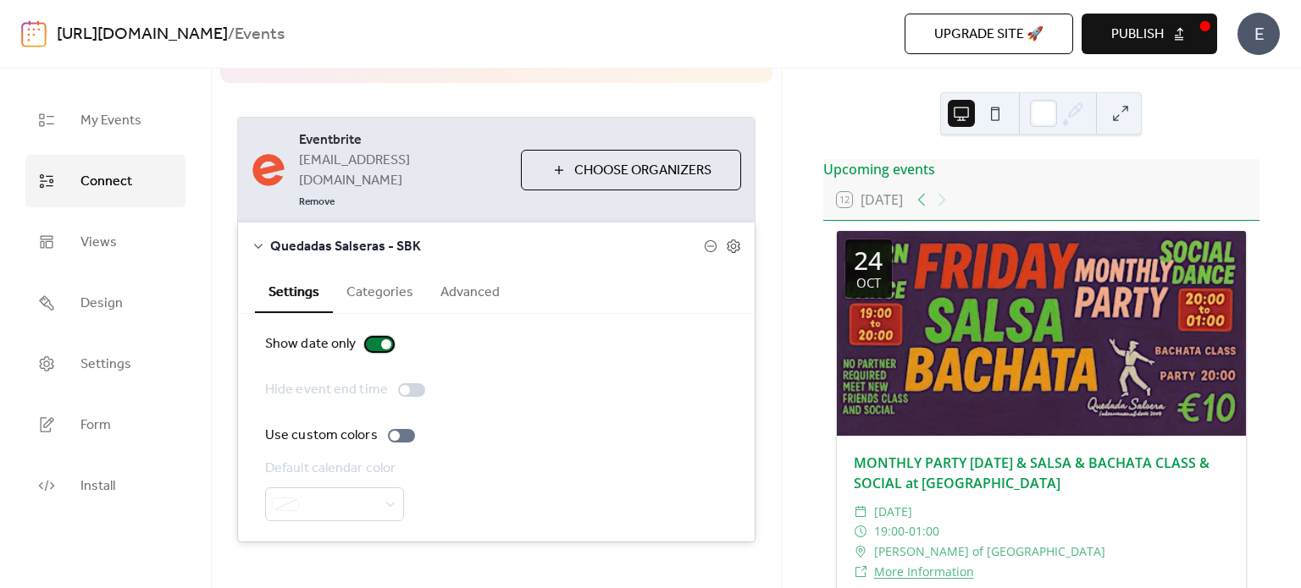
click at [367, 338] on div at bounding box center [379, 345] width 27 height 14
click at [378, 285] on button "Categories" at bounding box center [380, 290] width 94 height 41
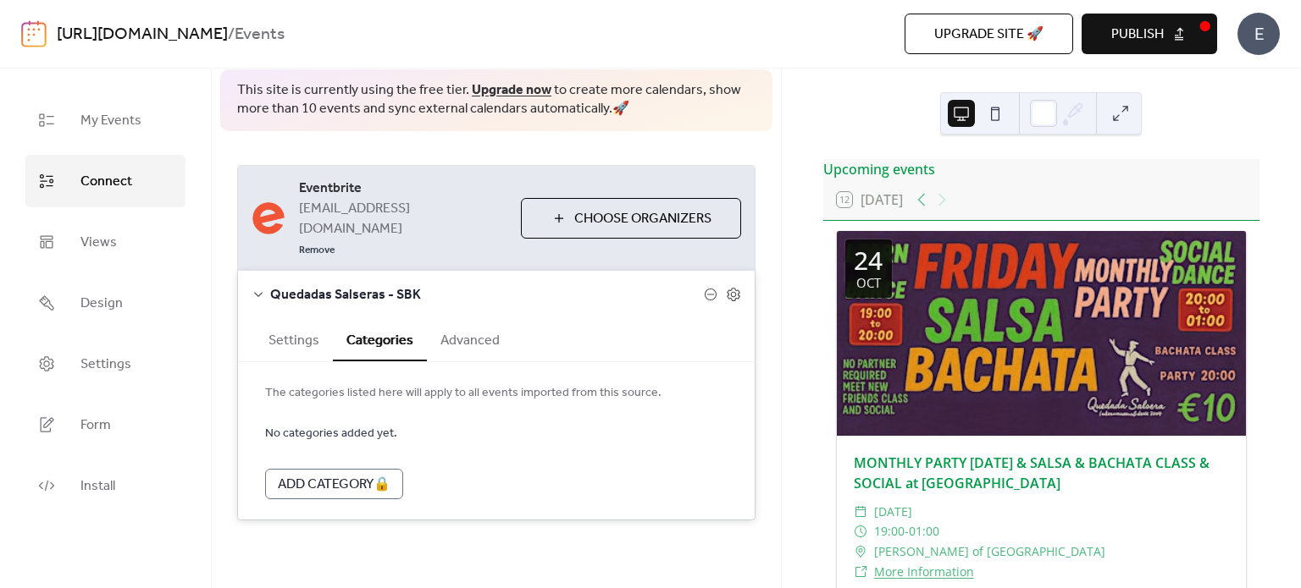
scroll to position [54, 0]
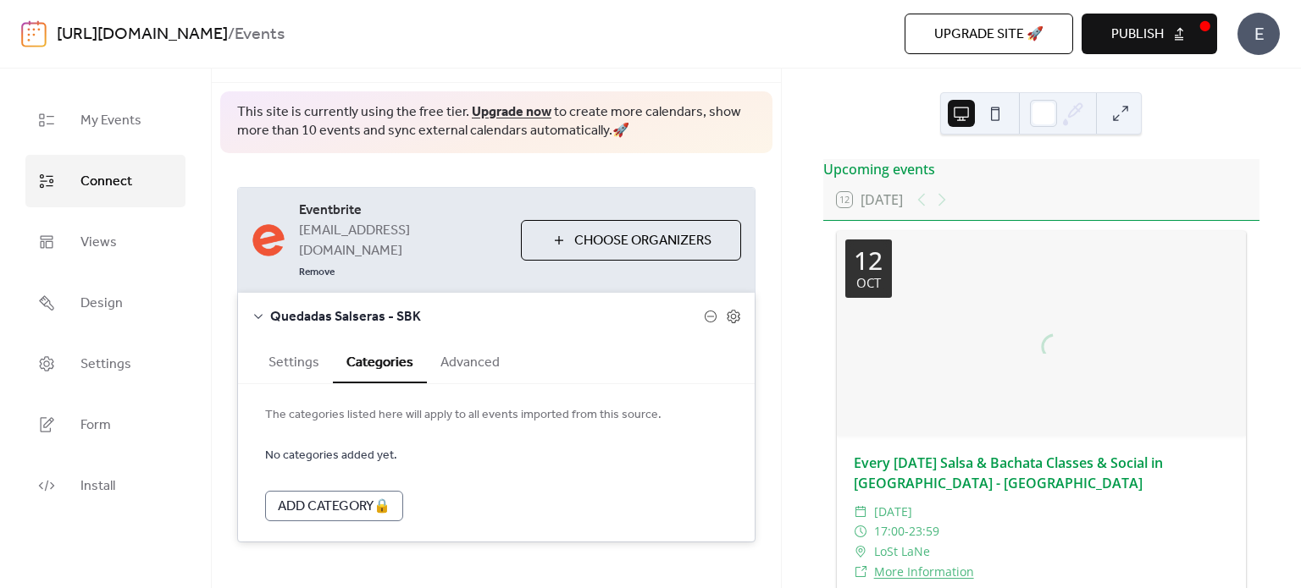
click at [469, 356] on button "Advanced" at bounding box center [470, 360] width 86 height 41
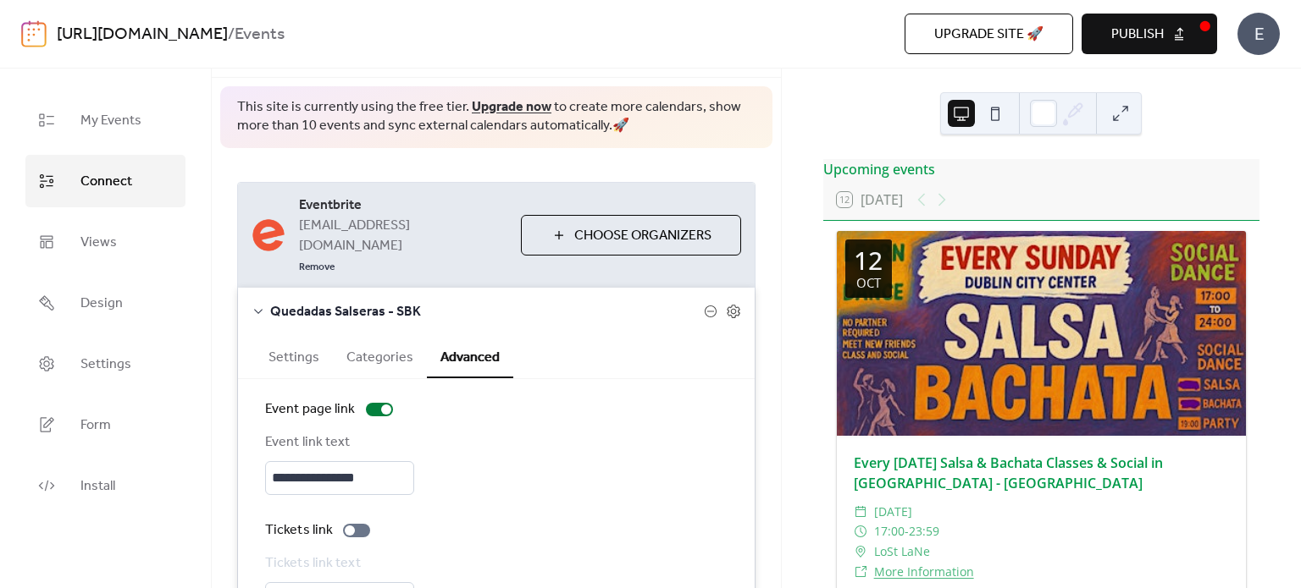
scroll to position [0, 0]
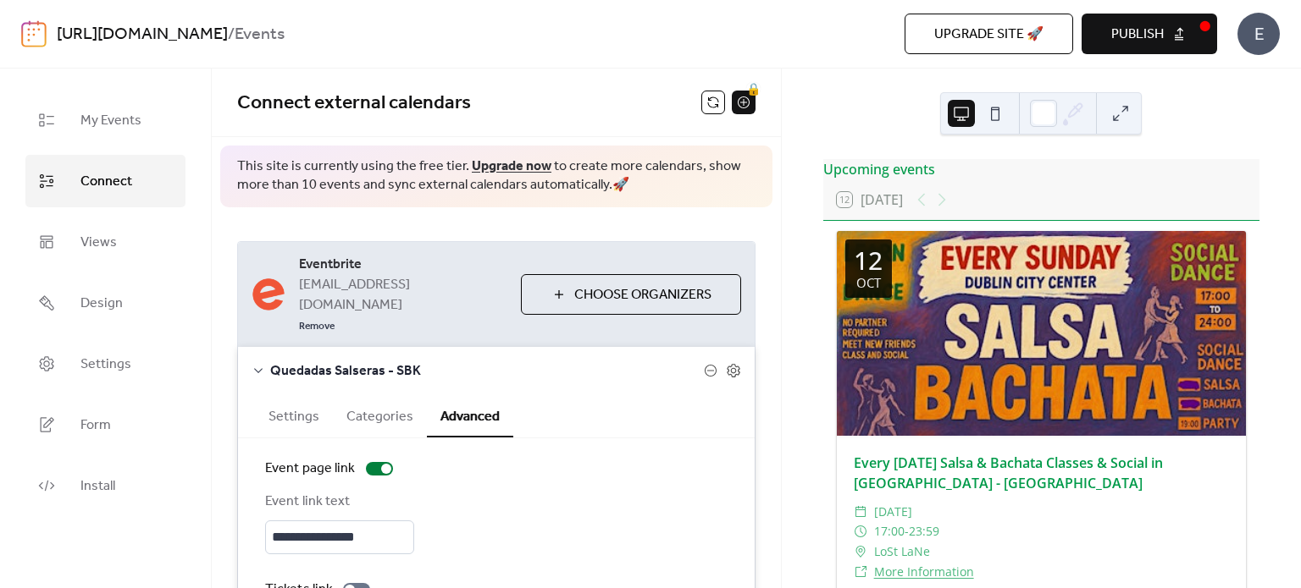
click at [1118, 40] on span "Publish" at bounding box center [1137, 35] width 52 height 20
